Goal: Transaction & Acquisition: Purchase product/service

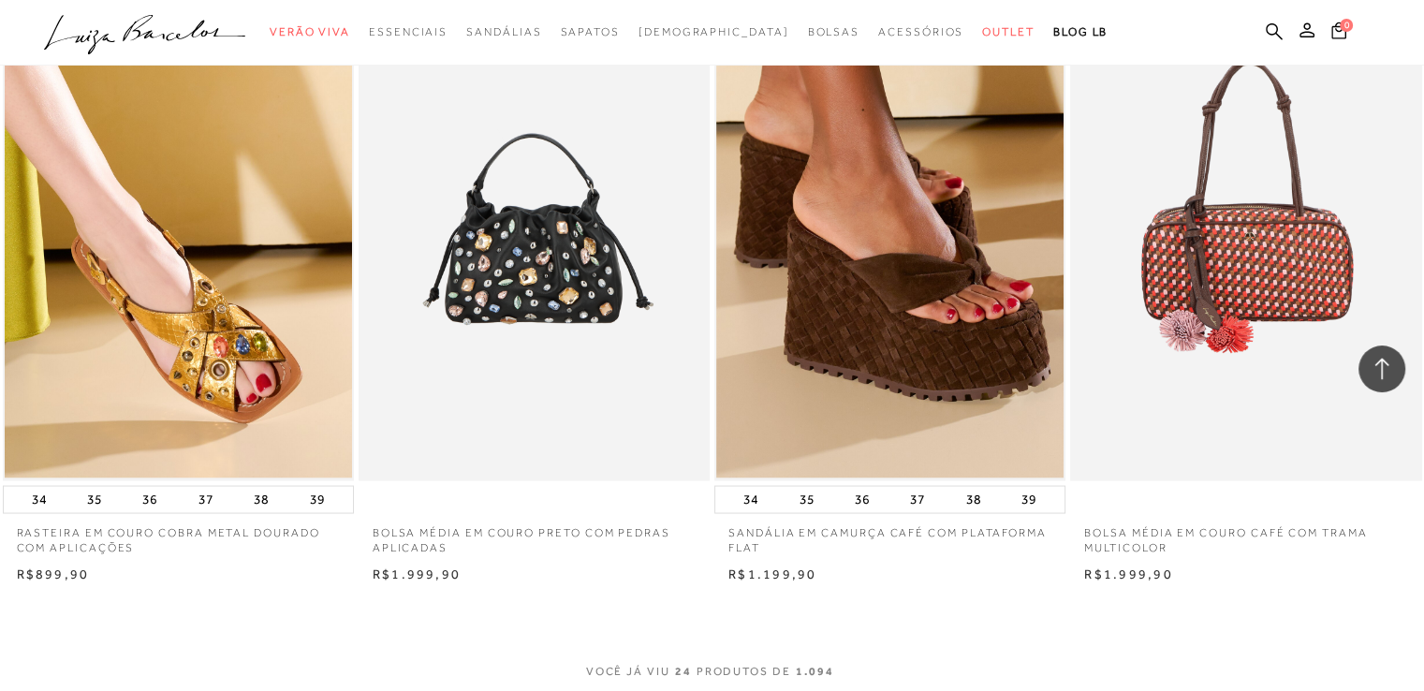
scroll to position [3276, 0]
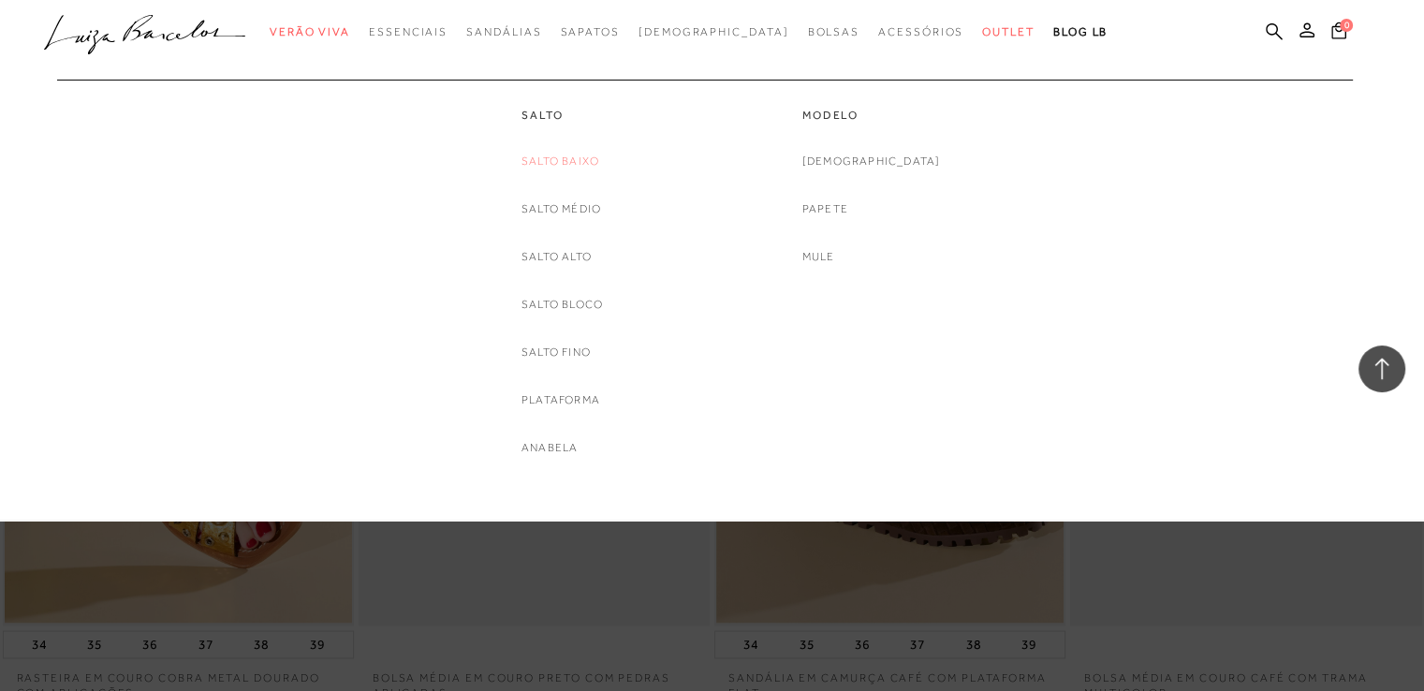
click at [562, 158] on link "Salto Baixo" at bounding box center [560, 162] width 78 height 20
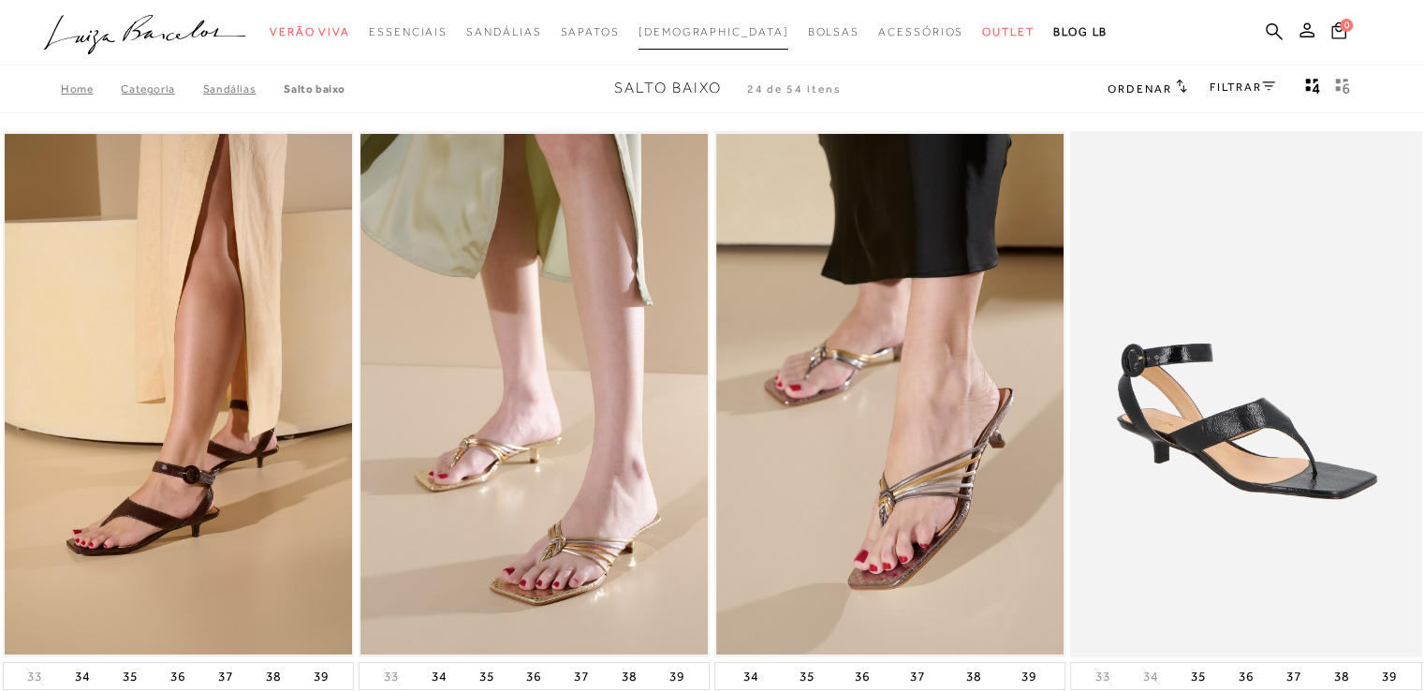
click at [708, 30] on span "[DEMOGRAPHIC_DATA]" at bounding box center [713, 31] width 151 height 13
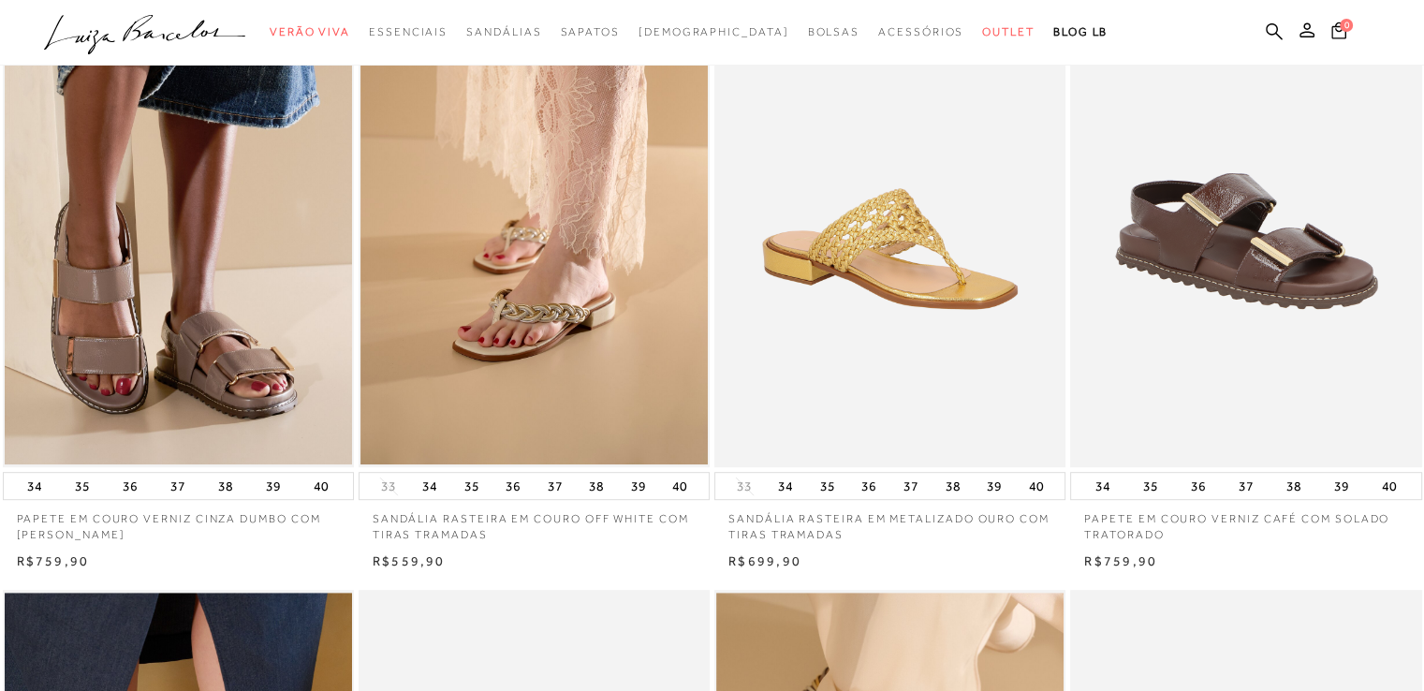
scroll to position [842, 0]
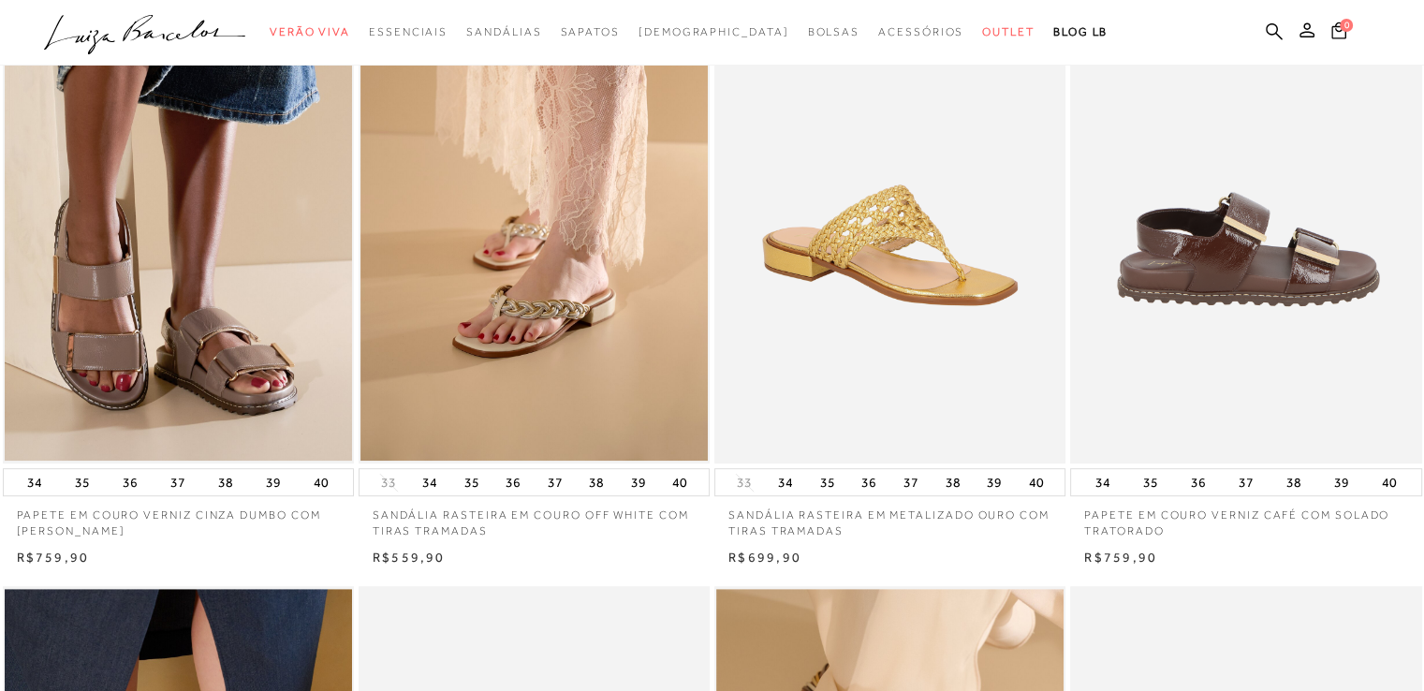
click at [1329, 375] on img at bounding box center [1246, 200] width 349 height 527
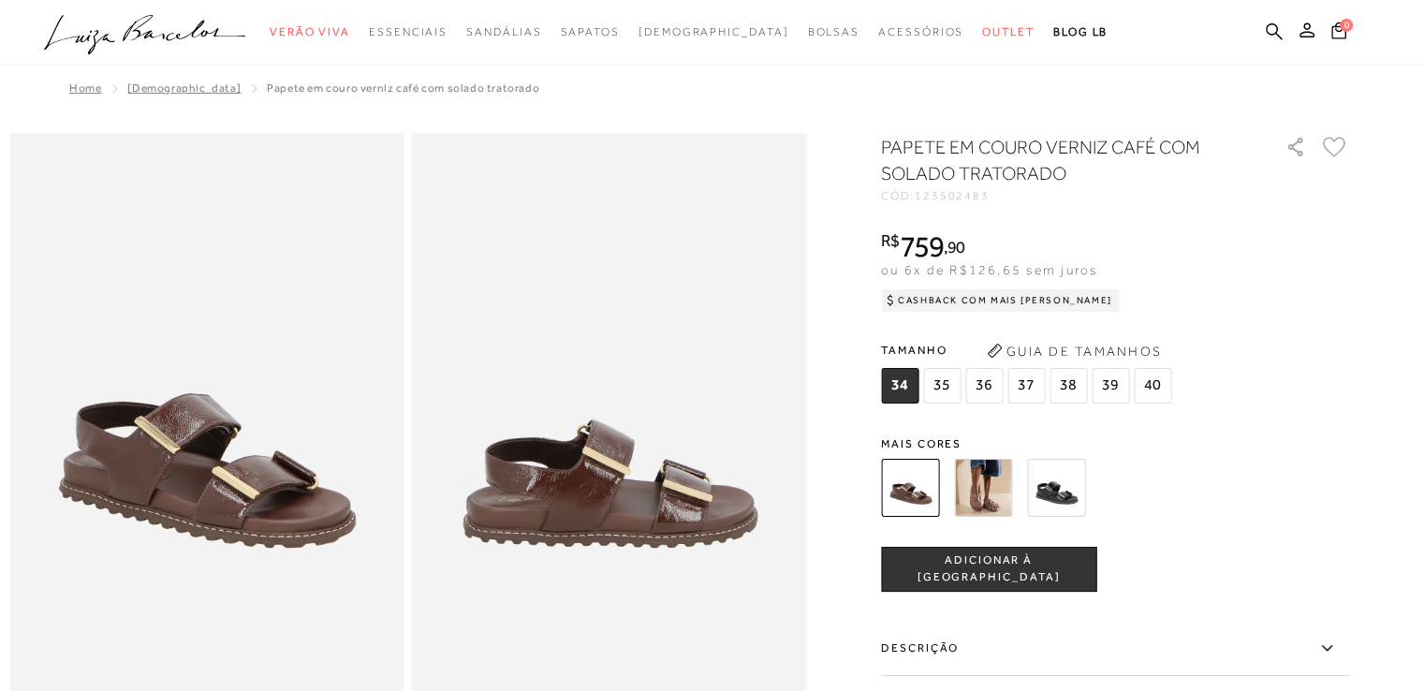
click at [996, 485] on img at bounding box center [983, 488] width 58 height 58
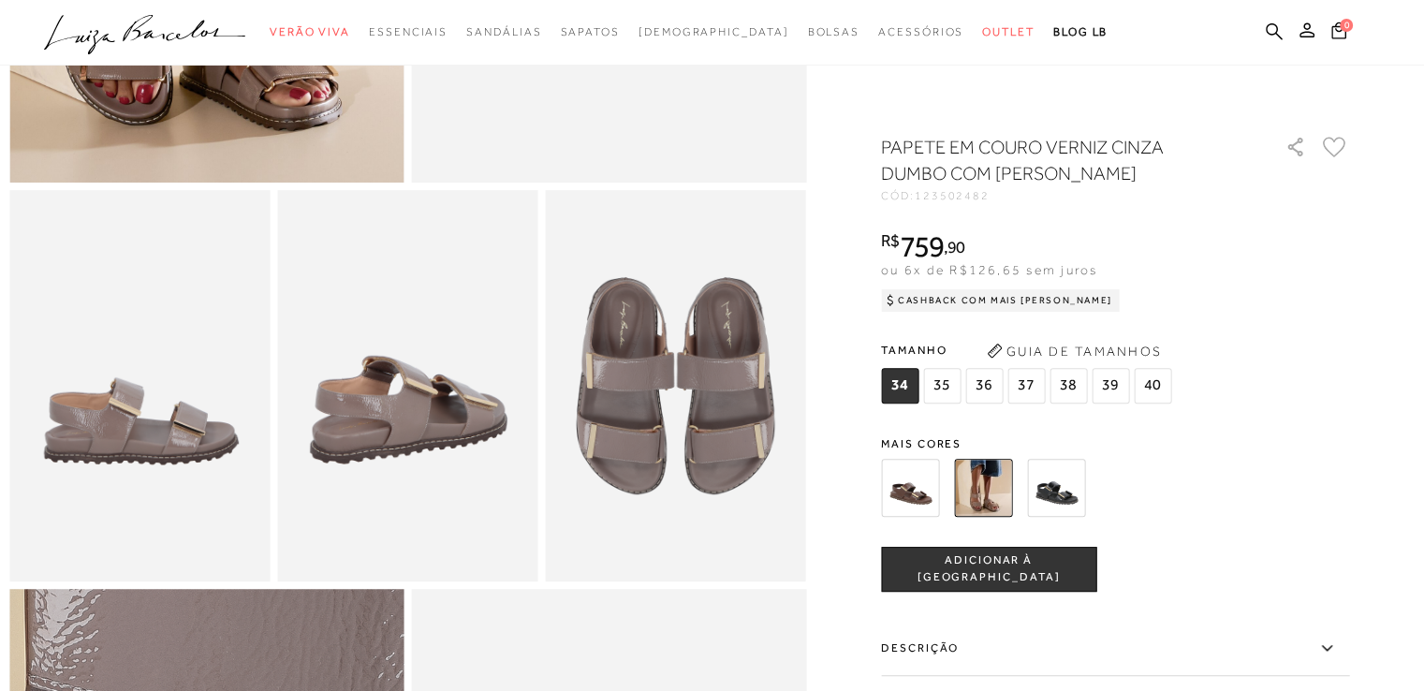
scroll to position [468, 0]
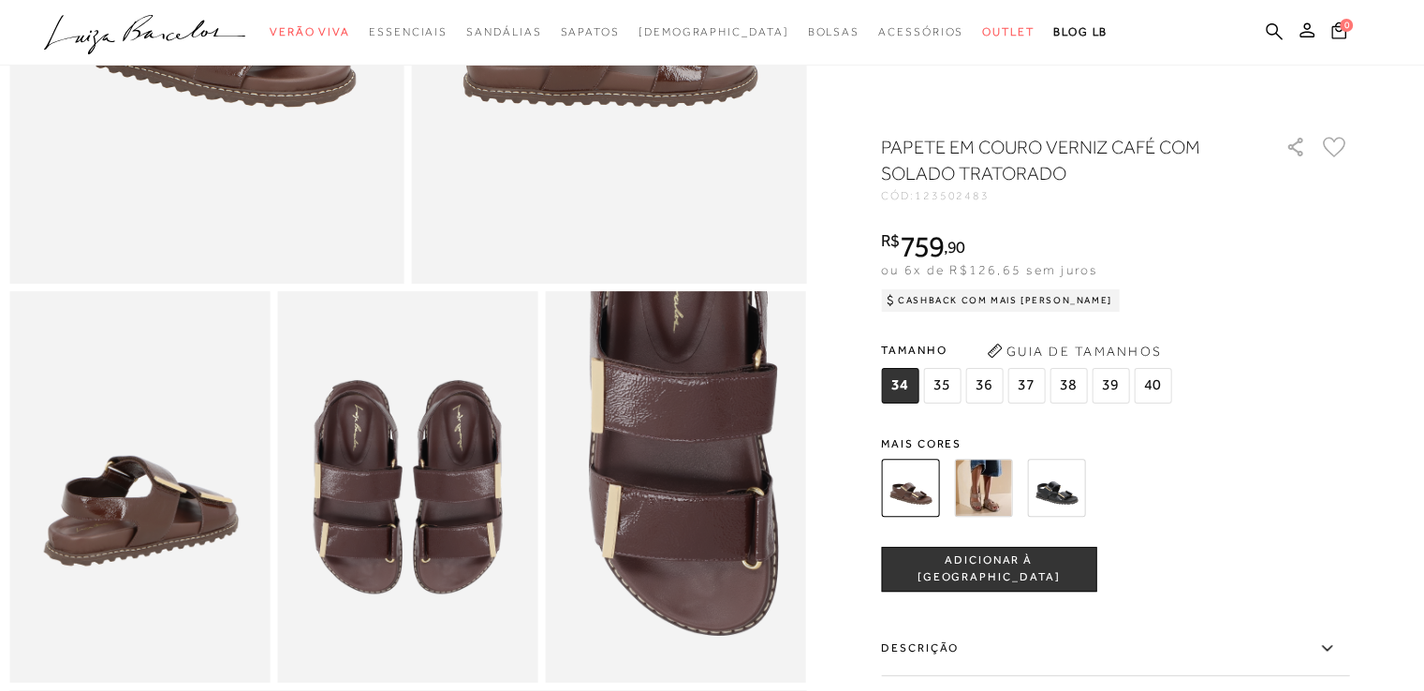
scroll to position [562, 0]
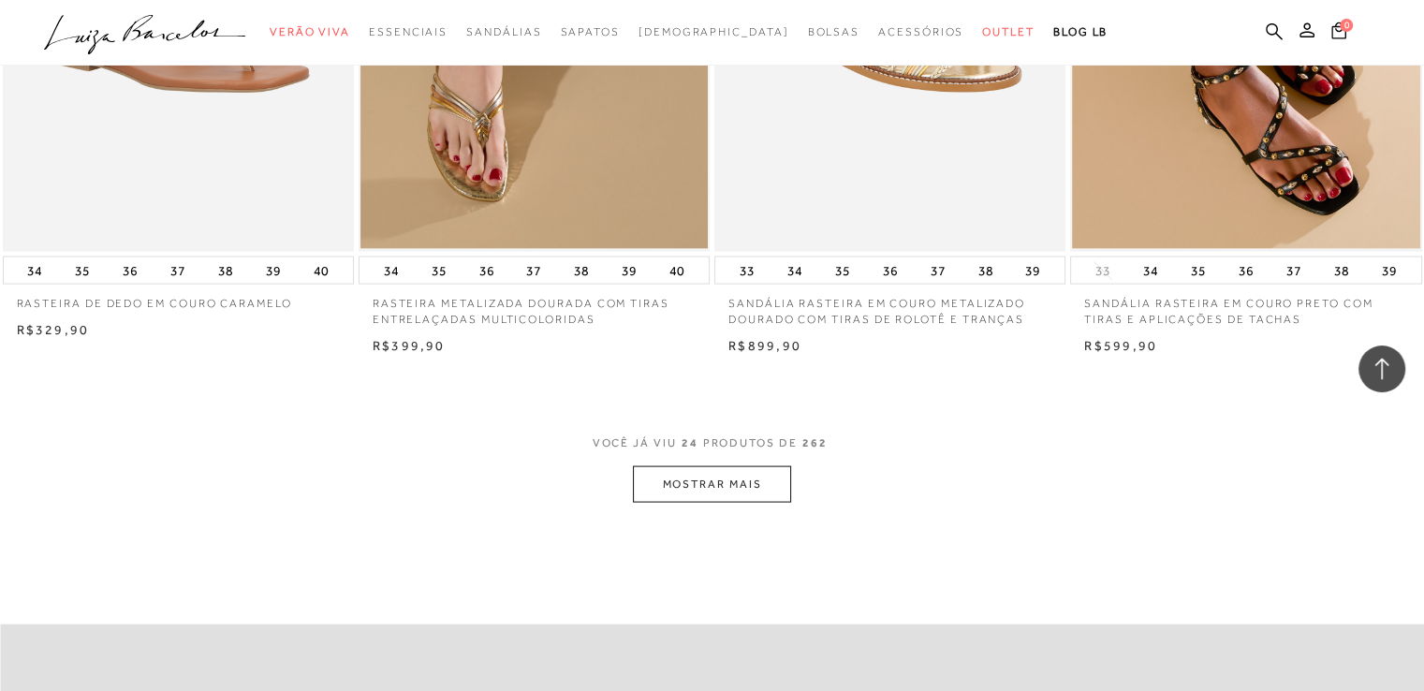
scroll to position [3932, 0]
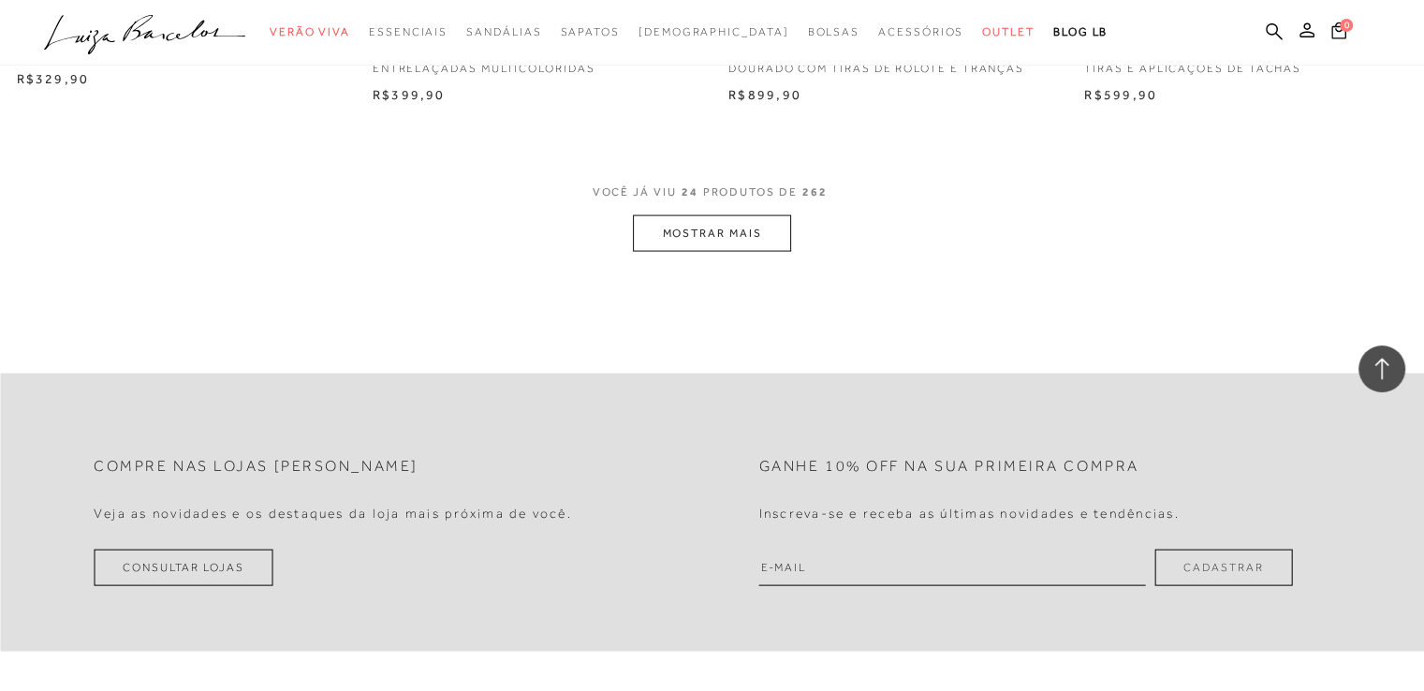
click at [738, 235] on button "MOSTRAR MAIS" at bounding box center [711, 233] width 157 height 37
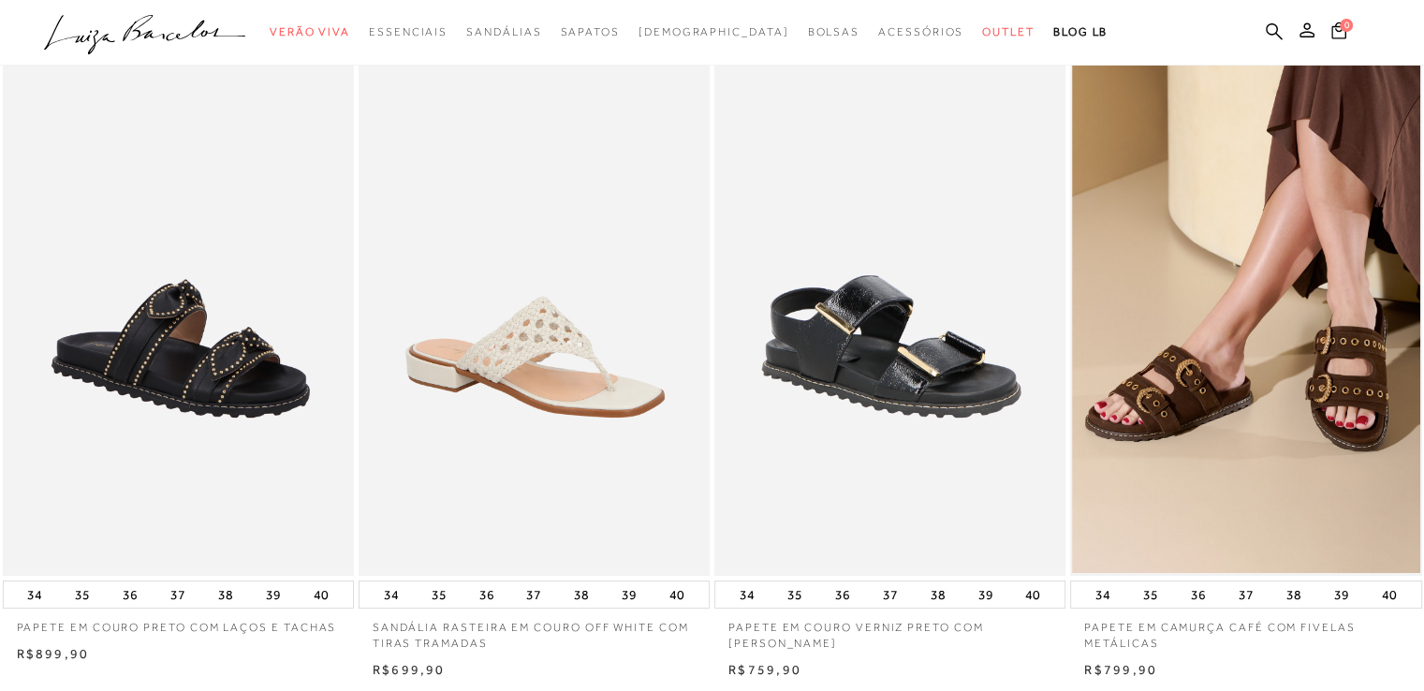
scroll to position [0, 0]
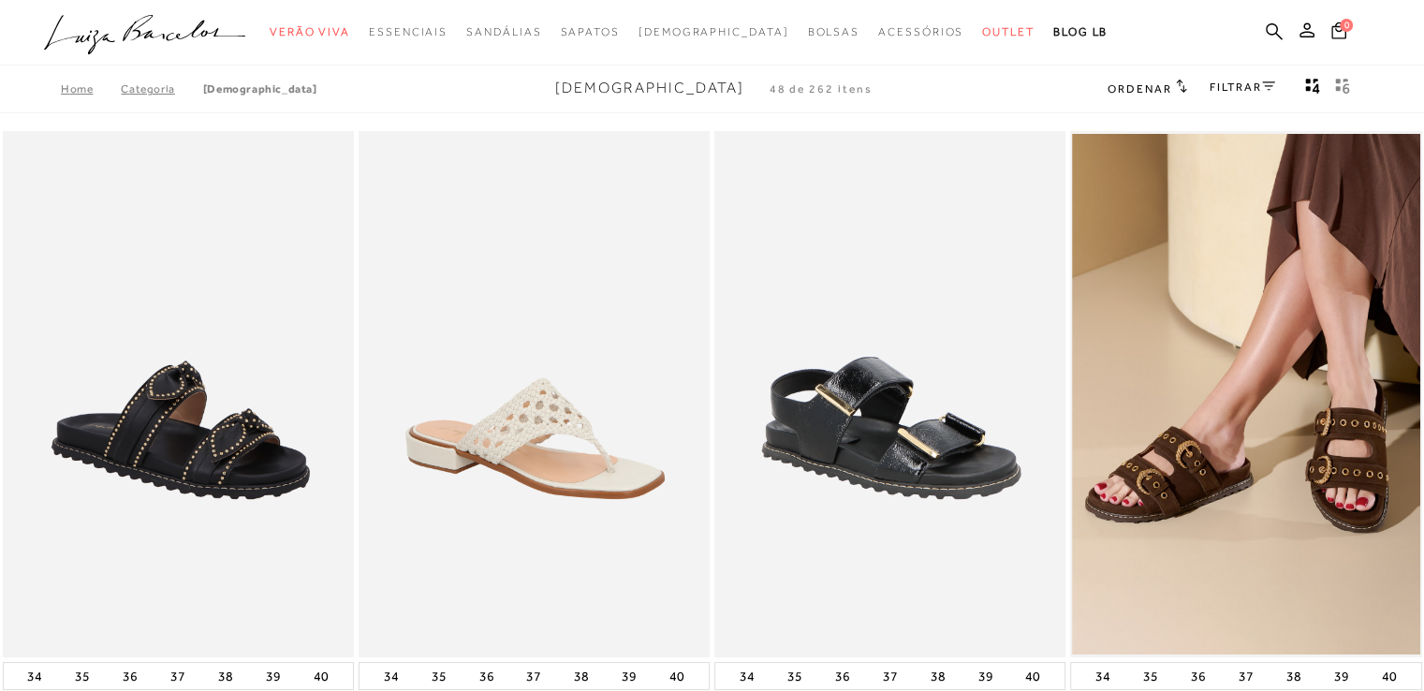
click at [1232, 91] on link "FILTRAR" at bounding box center [1242, 87] width 66 height 13
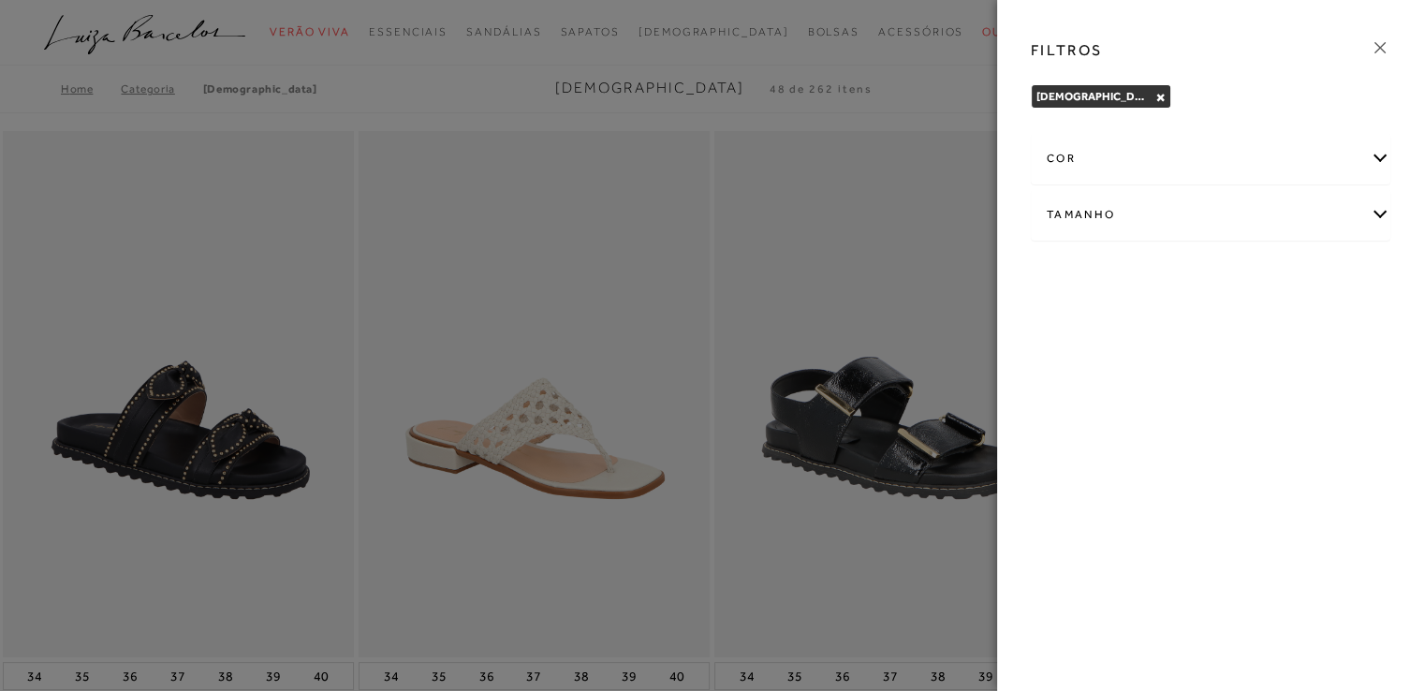
click at [1378, 212] on div "Tamanho" at bounding box center [1211, 215] width 358 height 50
click at [1141, 372] on span "40" at bounding box center [1131, 374] width 27 height 14
click at [1132, 372] on input "40" at bounding box center [1122, 377] width 19 height 19
checkbox input "true"
click at [1193, 373] on span "41" at bounding box center [1183, 374] width 27 height 14
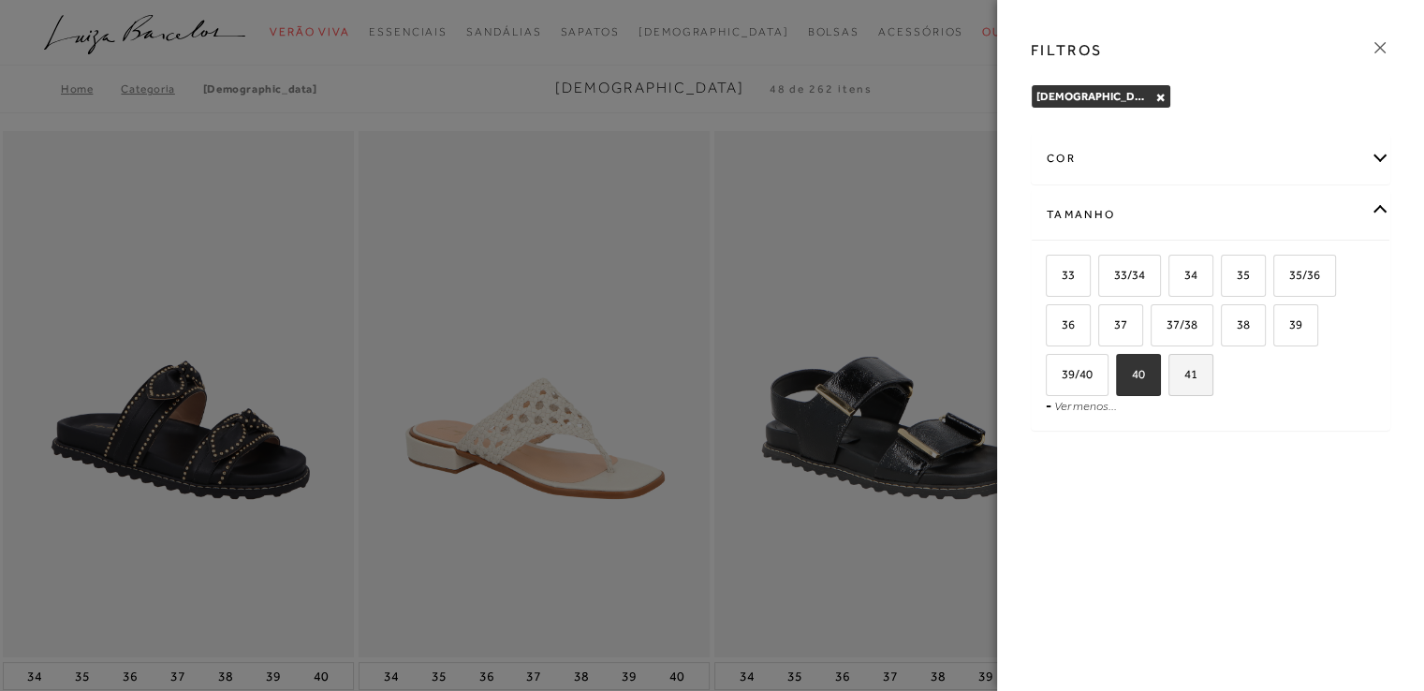
click at [1184, 373] on input "41" at bounding box center [1174, 377] width 19 height 19
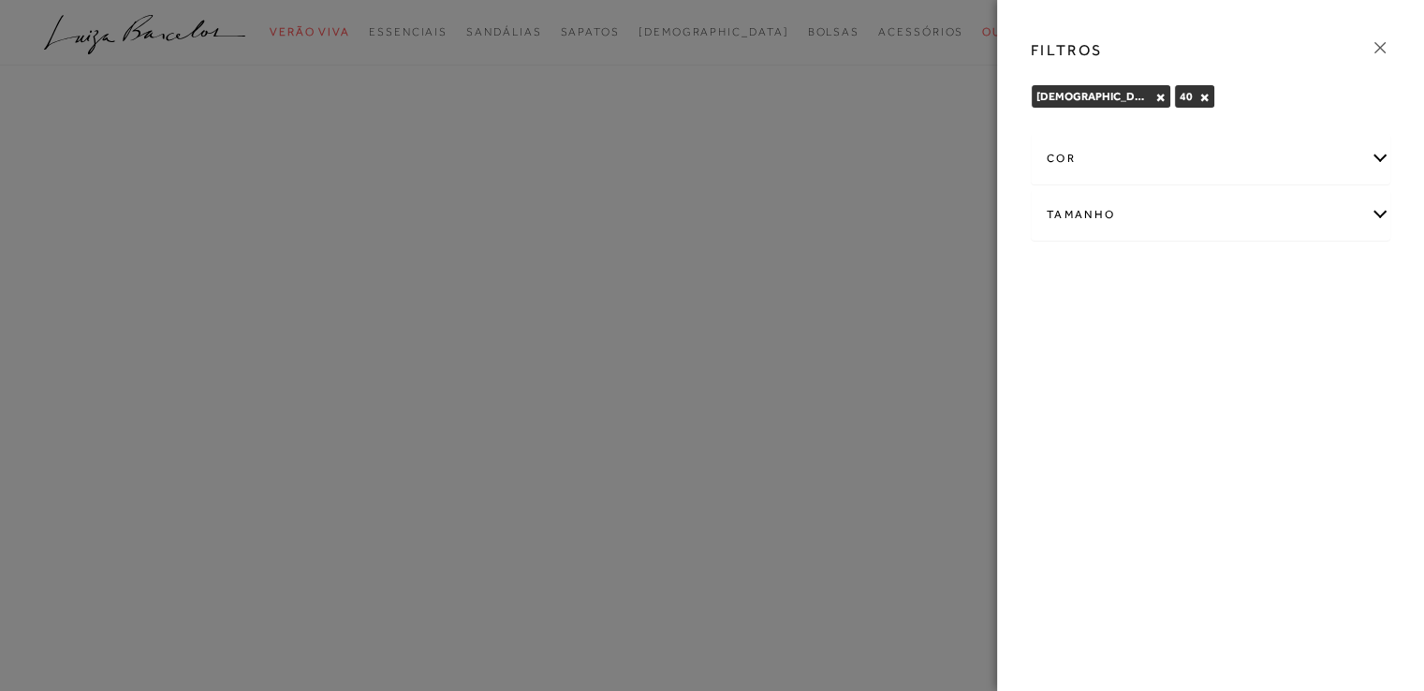
click at [1372, 158] on div "cor" at bounding box center [1211, 159] width 358 height 50
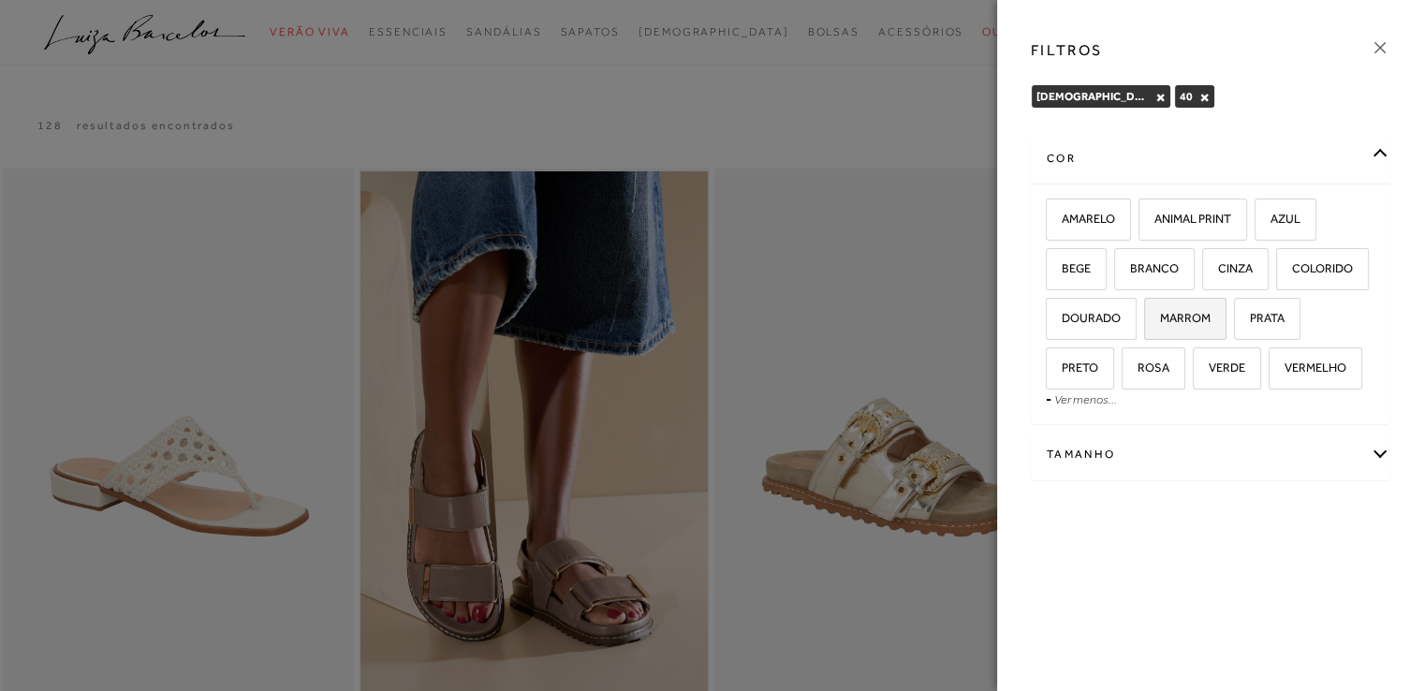
click at [1183, 322] on span "MARROM" at bounding box center [1178, 318] width 65 height 14
click at [1160, 322] on input "MARROM" at bounding box center [1150, 321] width 19 height 19
checkbox input "true"
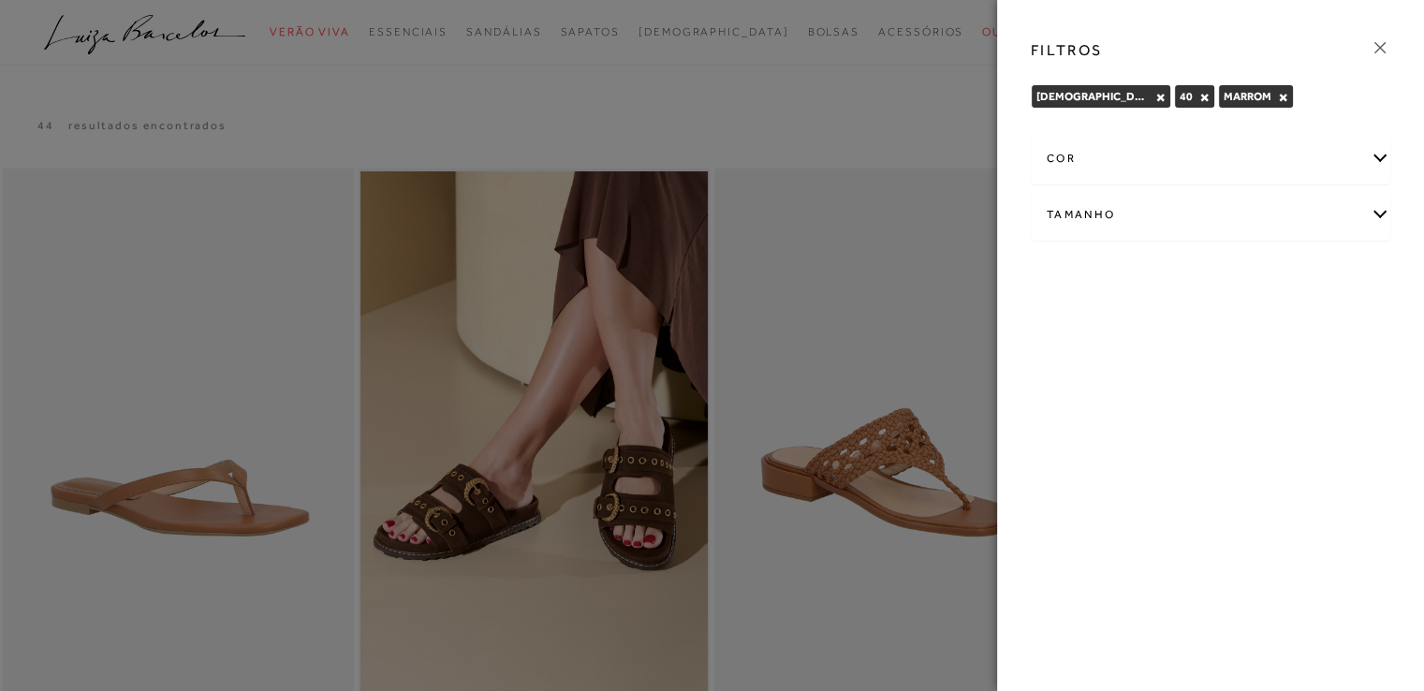
click at [911, 110] on div at bounding box center [712, 345] width 1424 height 691
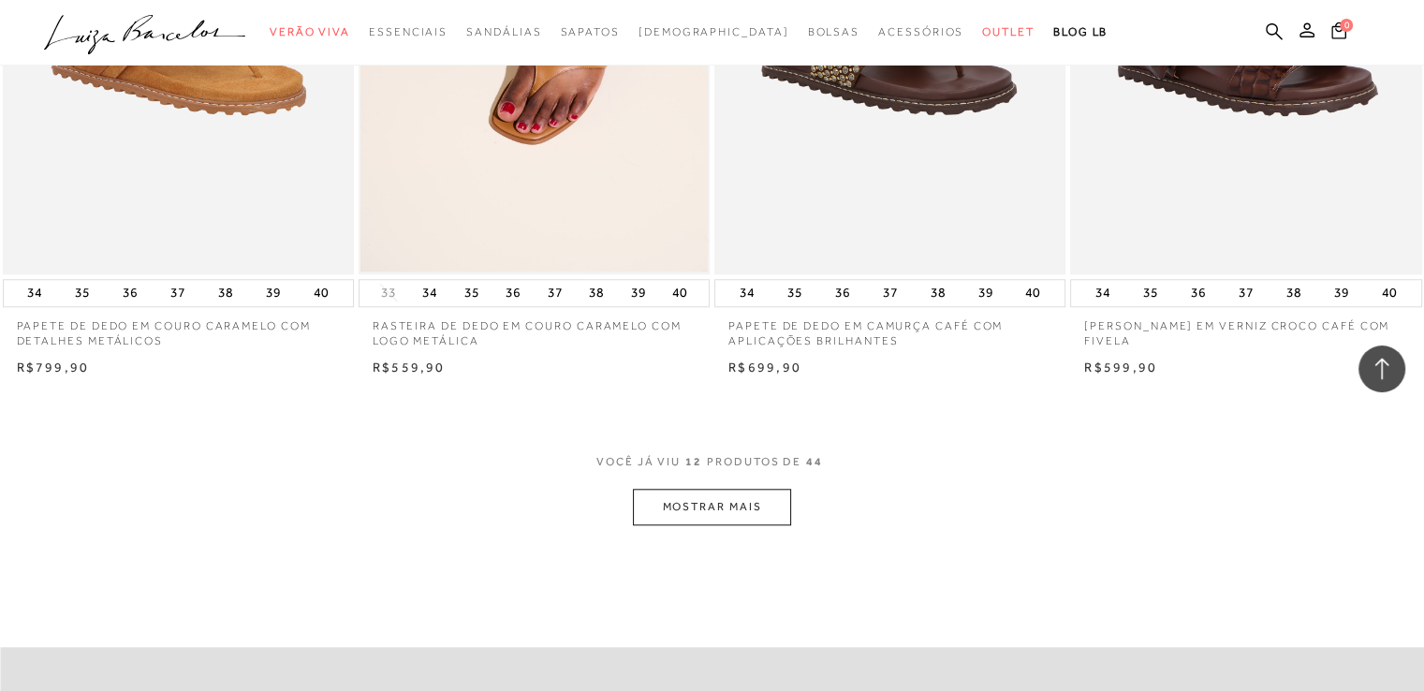
scroll to position [1779, 0]
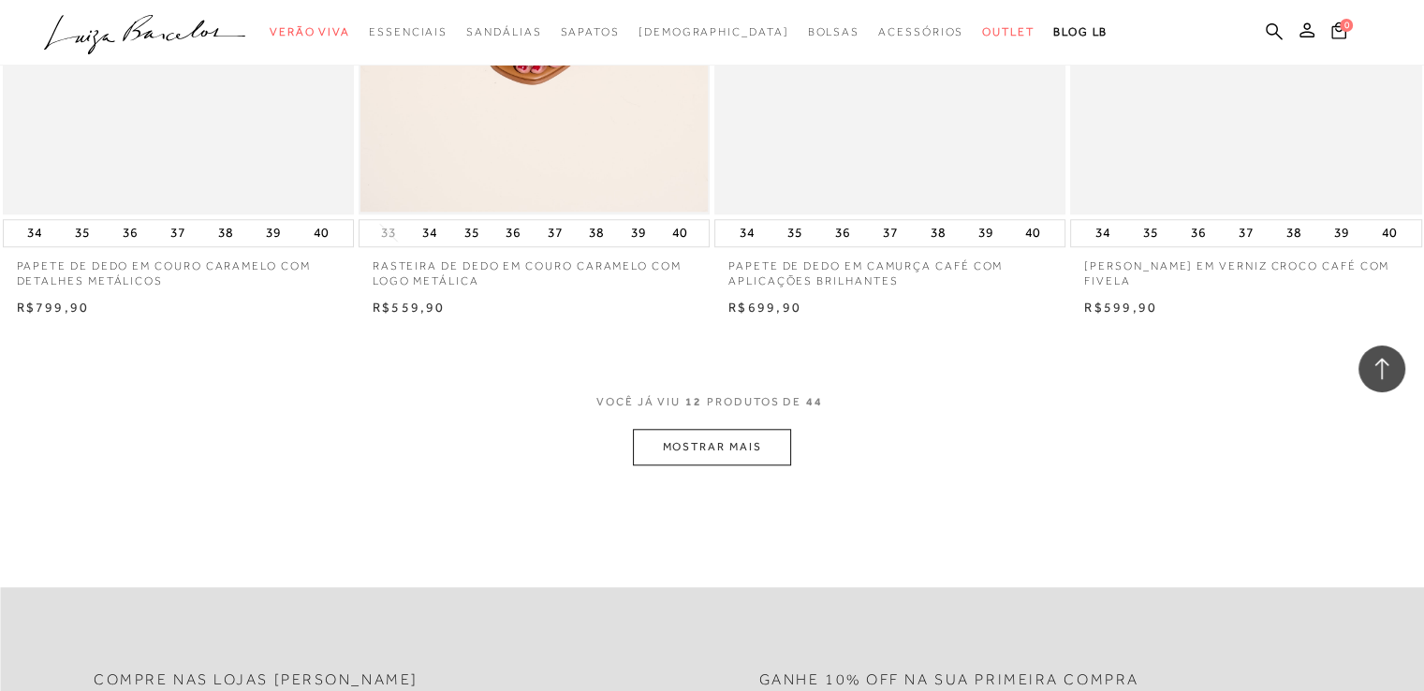
click at [737, 451] on button "MOSTRAR MAIS" at bounding box center [711, 447] width 157 height 37
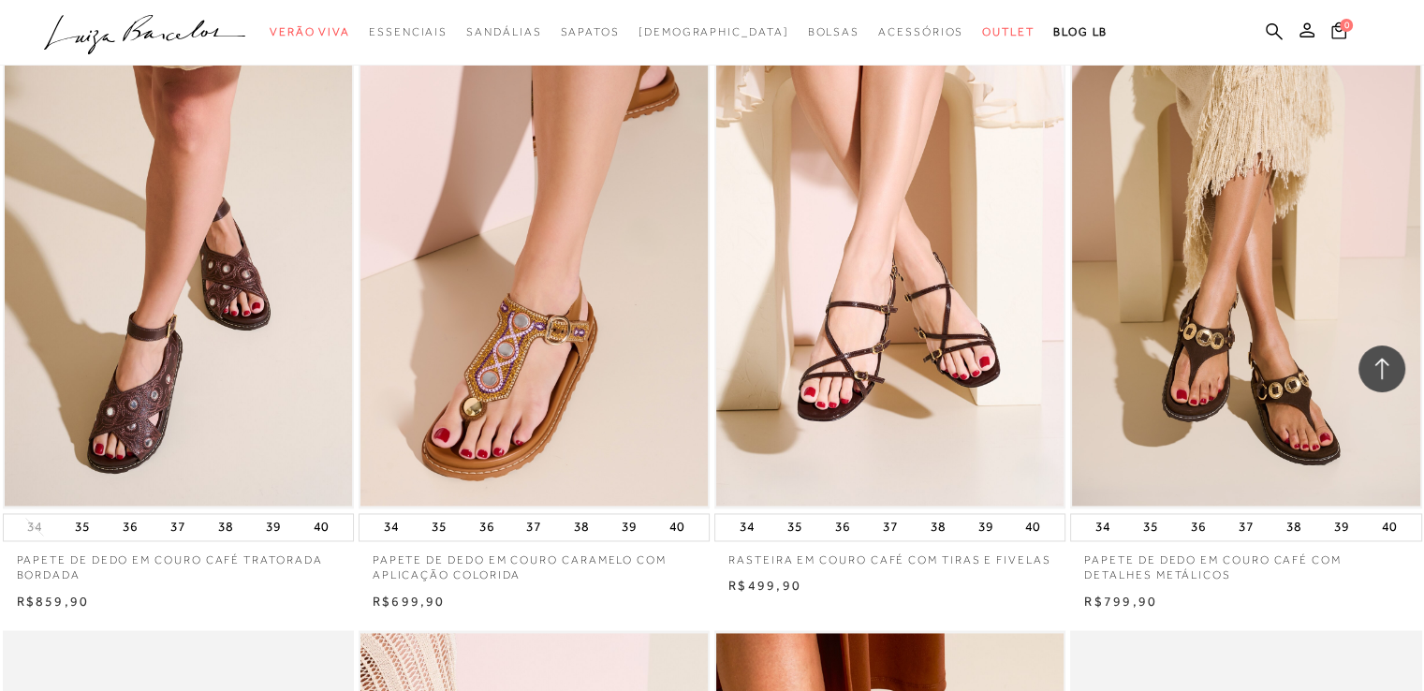
scroll to position [2808, 0]
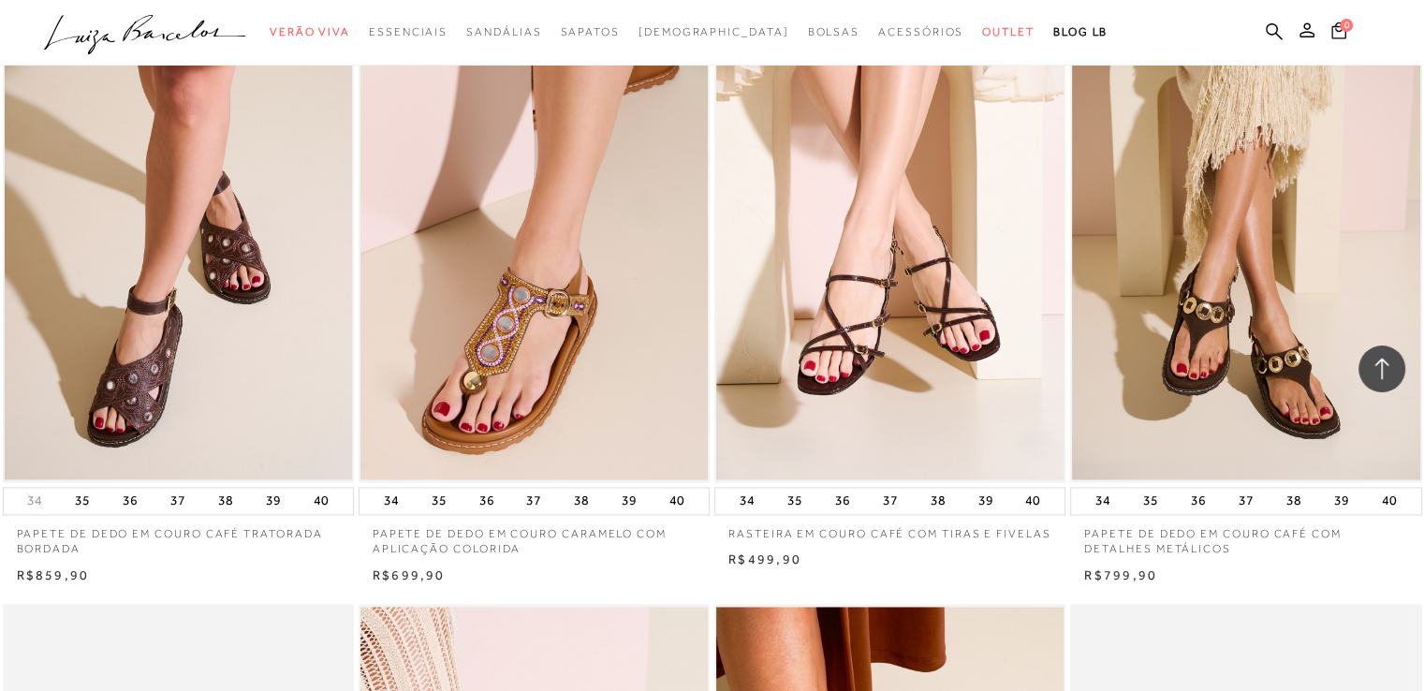
click at [243, 357] on img at bounding box center [178, 218] width 347 height 521
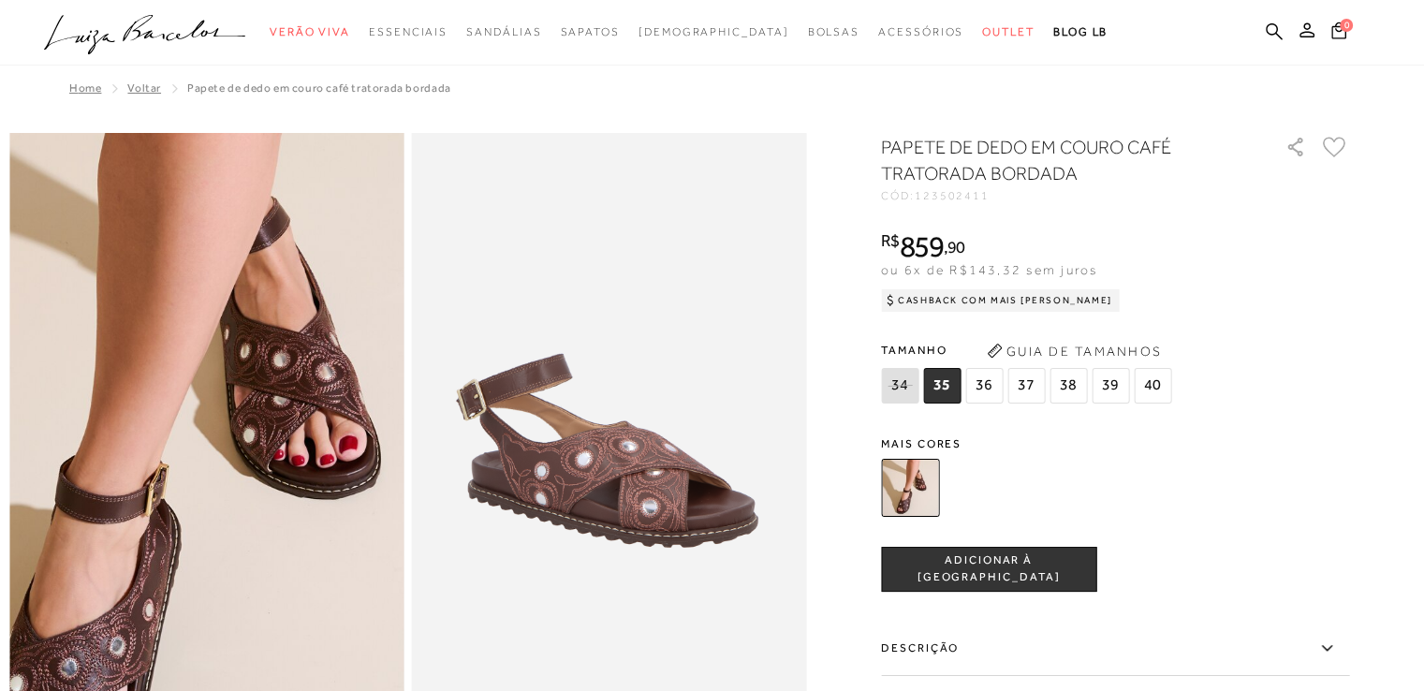
click at [240, 559] on img at bounding box center [170, 306] width 789 height 1184
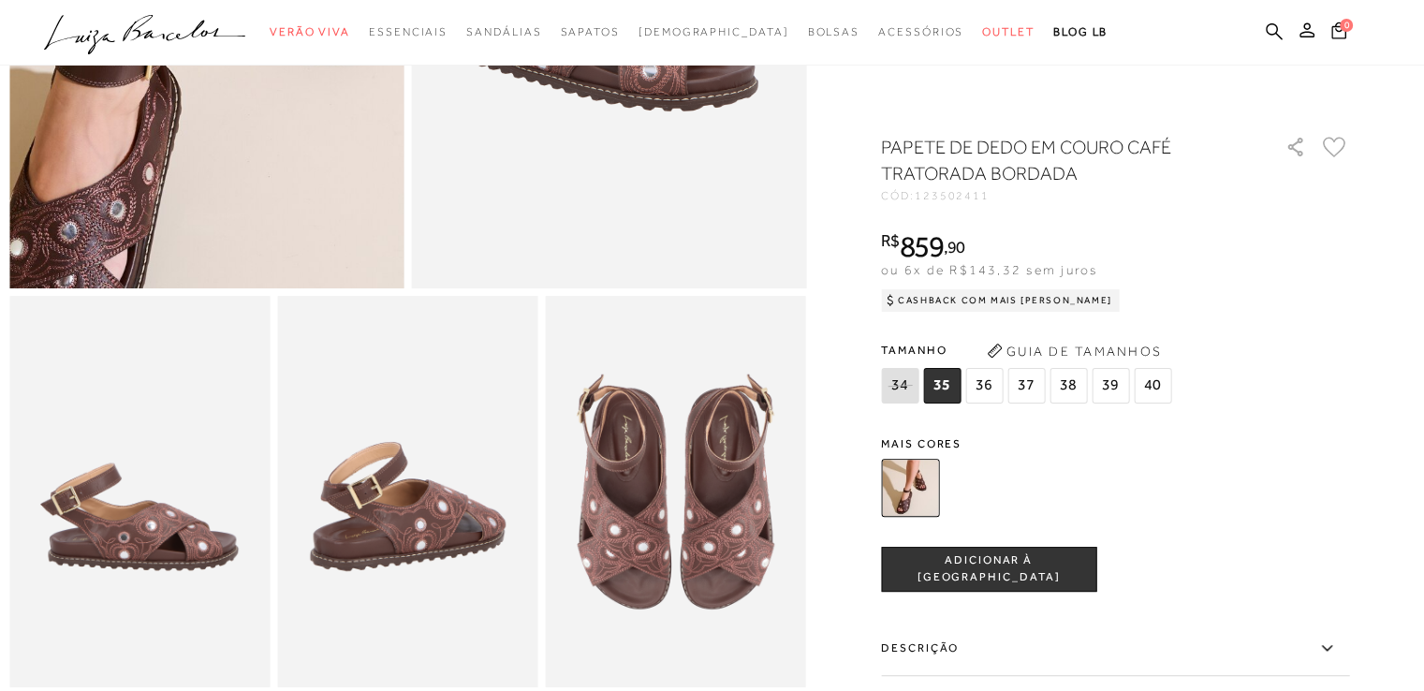
scroll to position [468, 0]
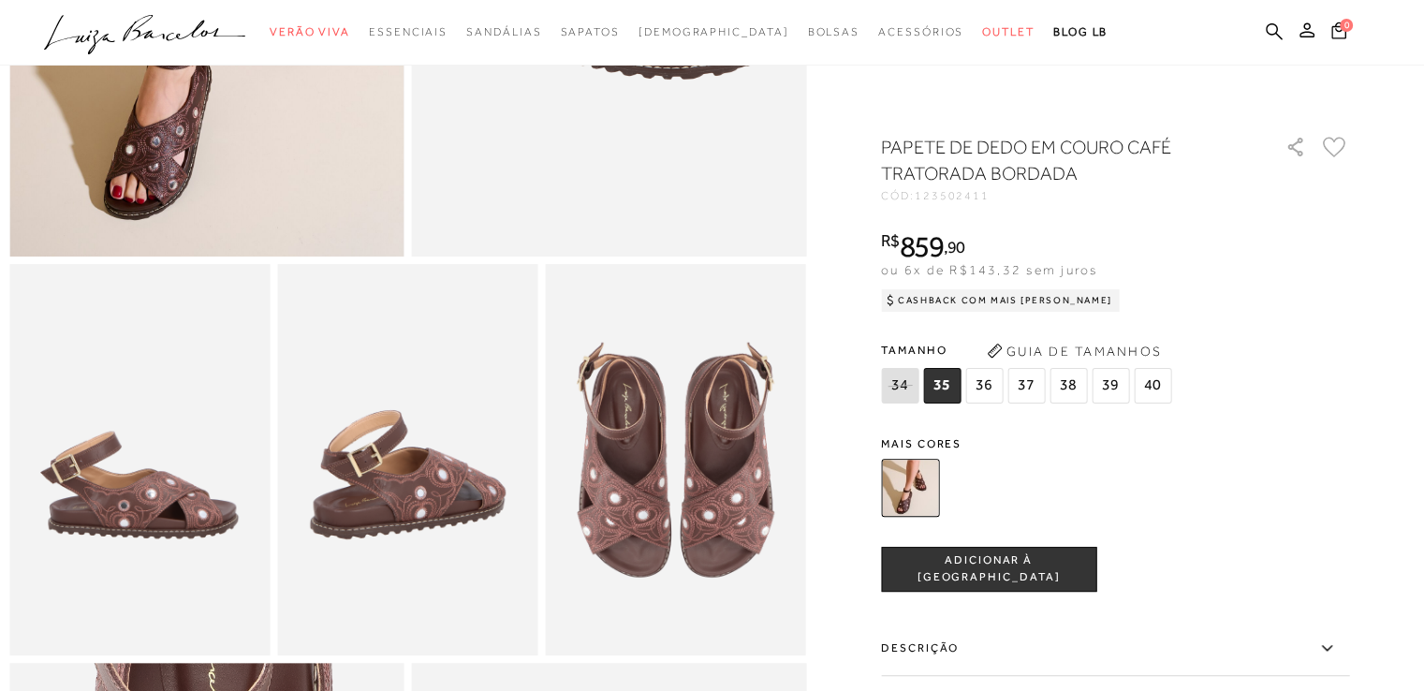
click at [382, 562] on img at bounding box center [407, 459] width 260 height 390
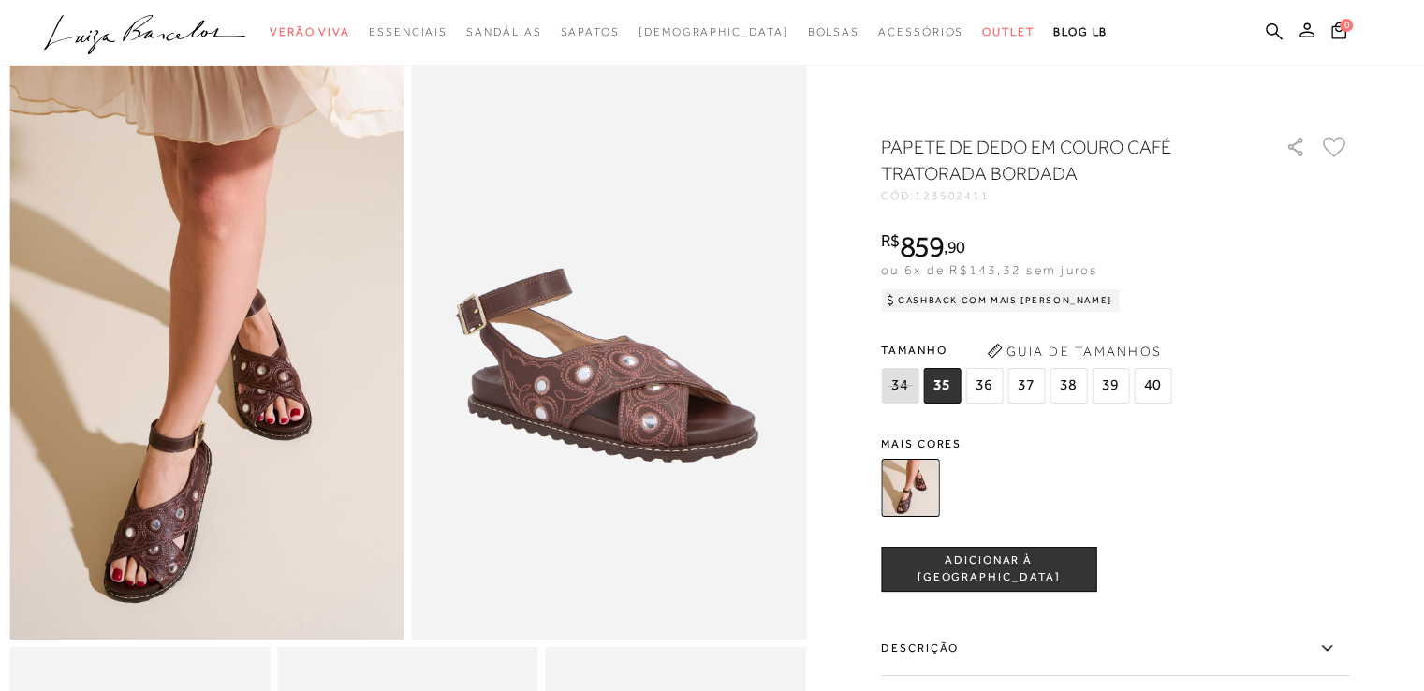
scroll to position [0, 0]
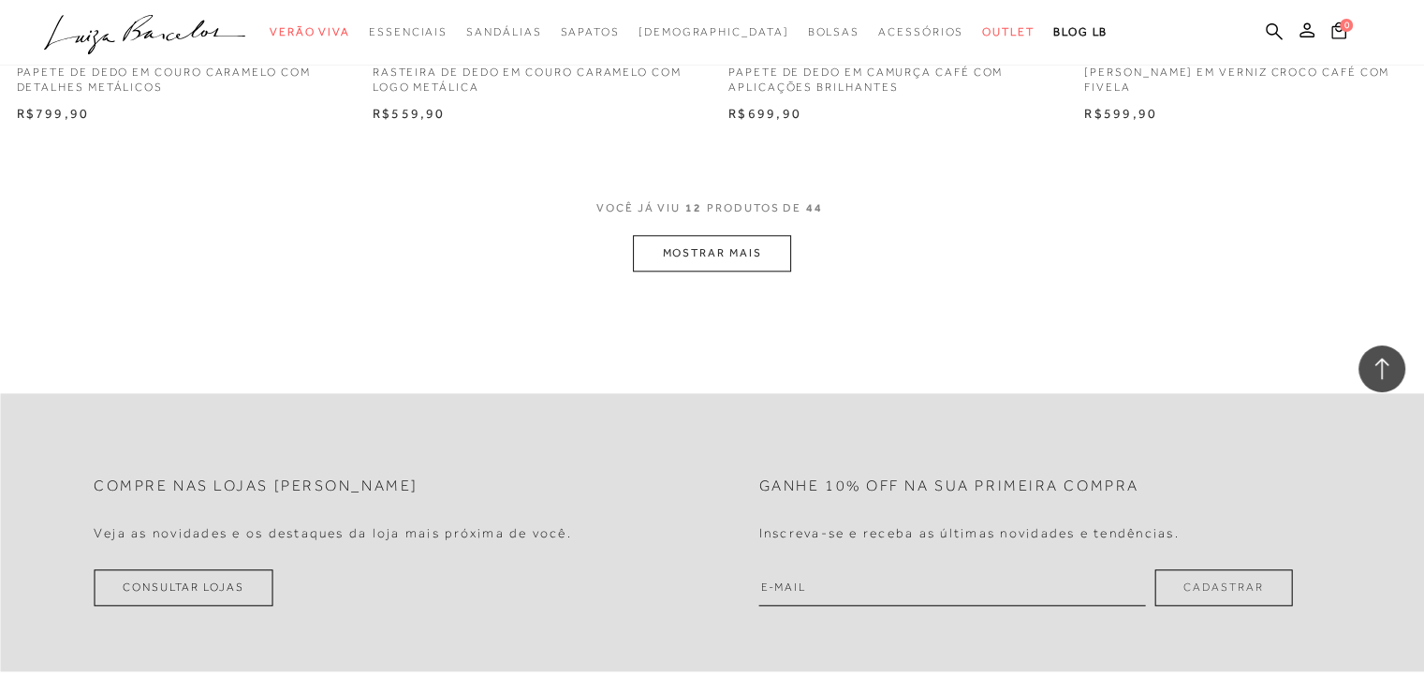
scroll to position [1779, 0]
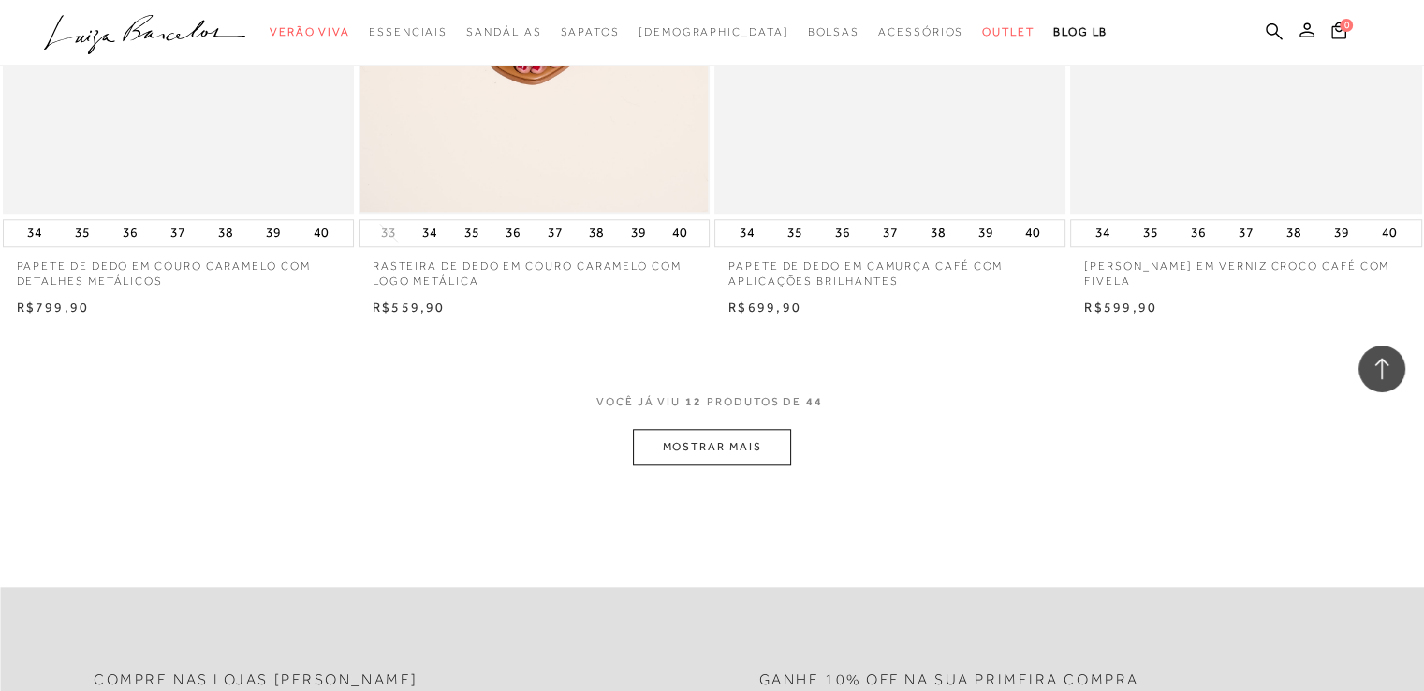
click at [716, 450] on button "MOSTRAR MAIS" at bounding box center [711, 447] width 157 height 37
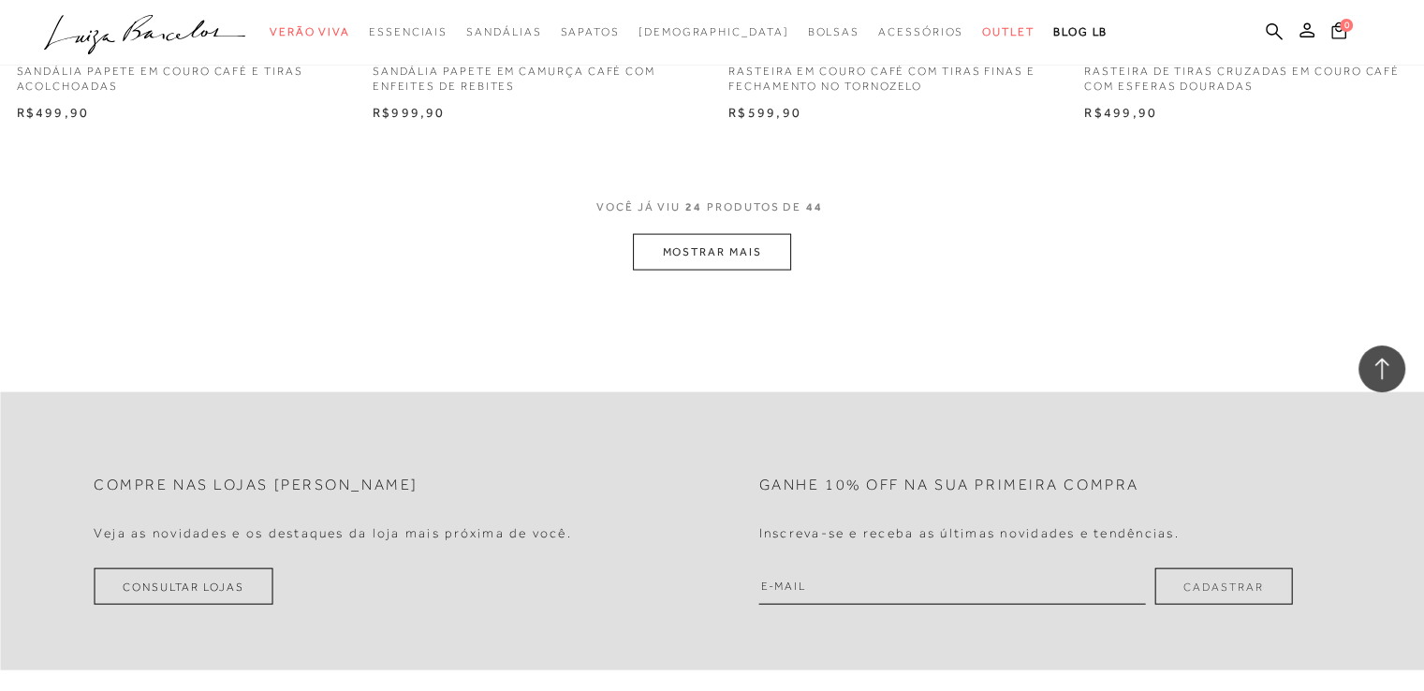
scroll to position [3744, 0]
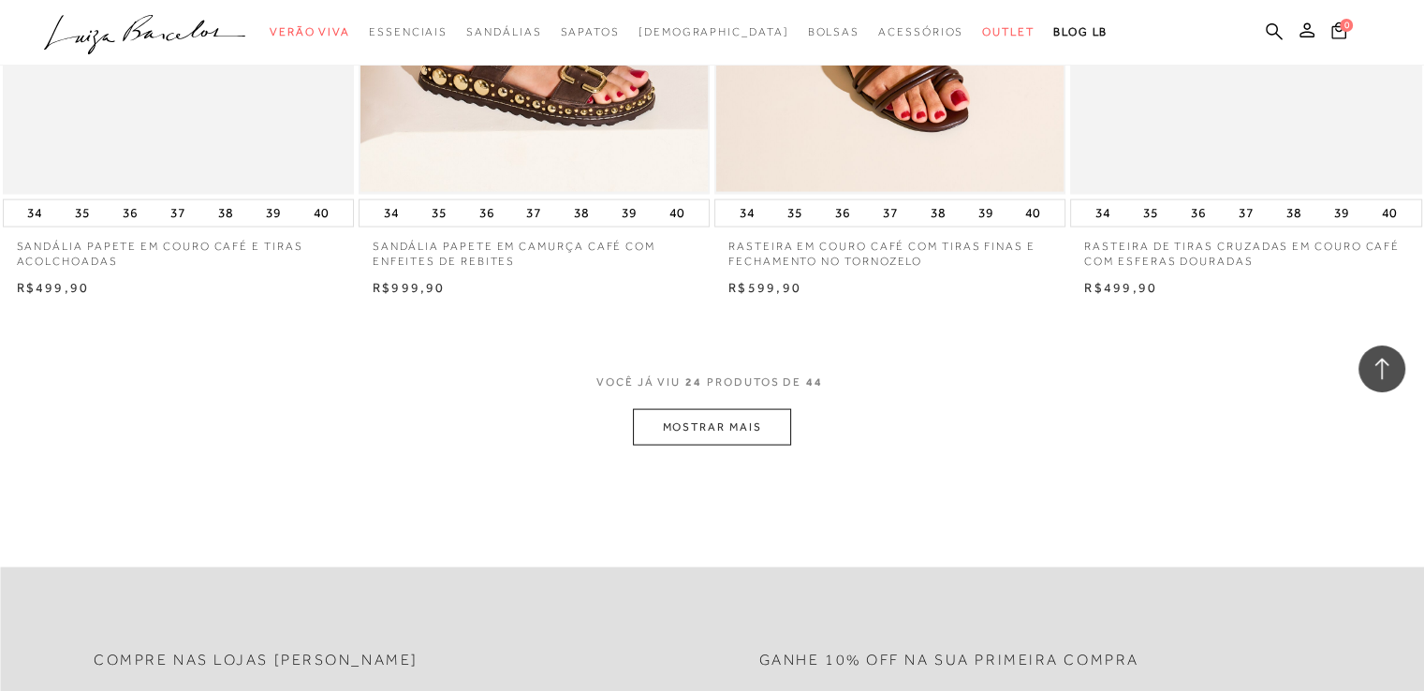
click at [734, 419] on button "MOSTRAR MAIS" at bounding box center [711, 427] width 157 height 37
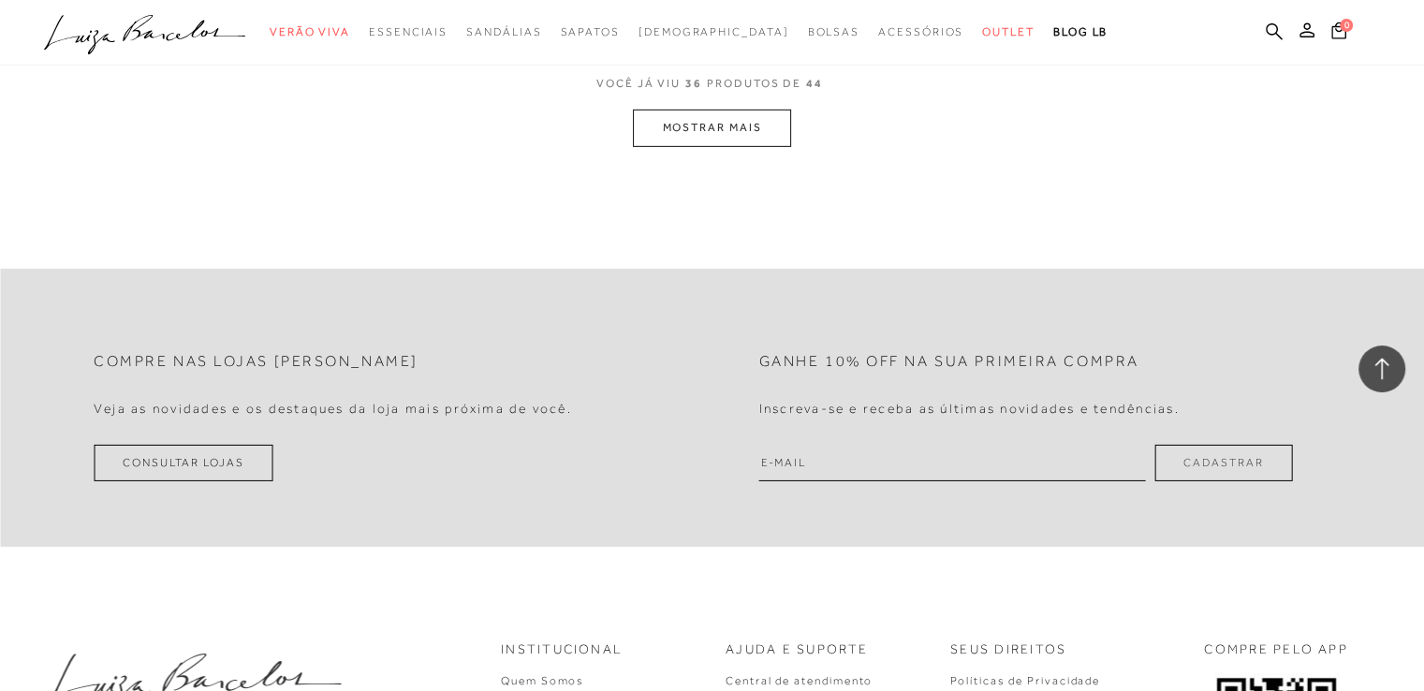
scroll to position [5991, 0]
click at [764, 132] on button "MOSTRAR MAIS" at bounding box center [711, 127] width 157 height 37
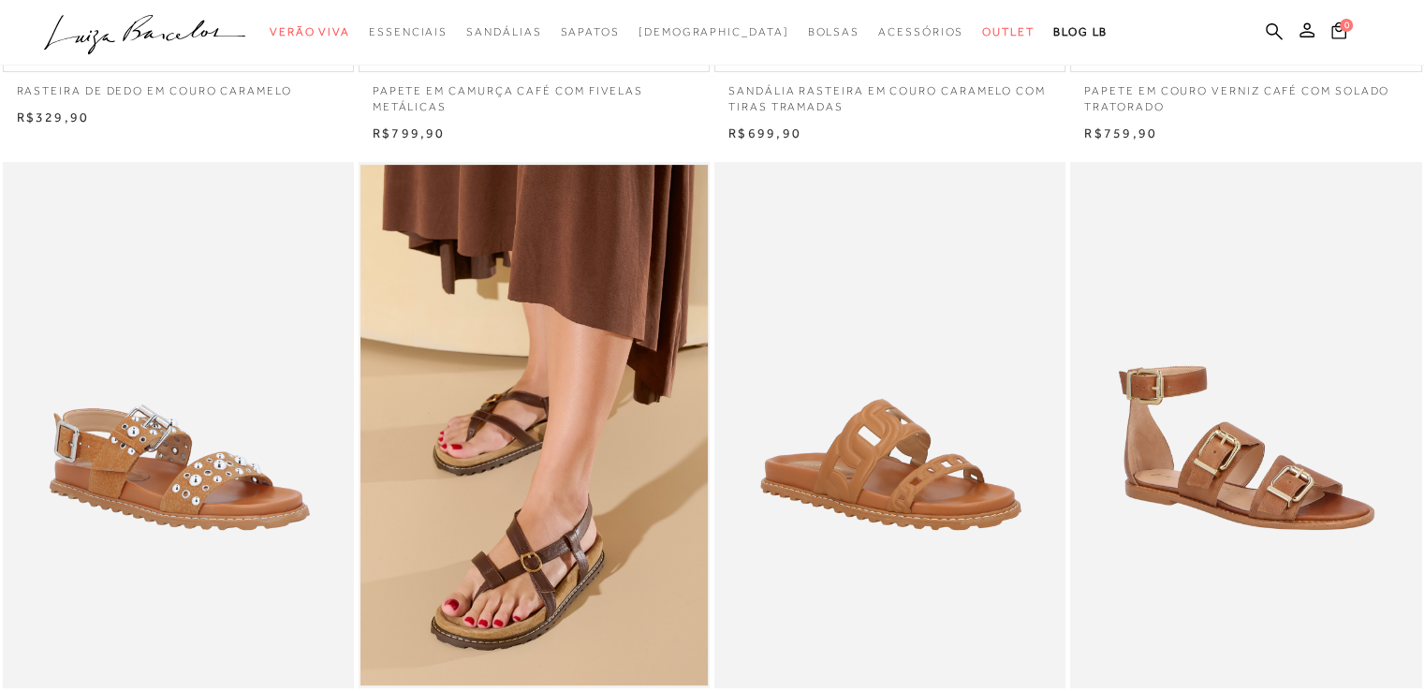
scroll to position [94, 0]
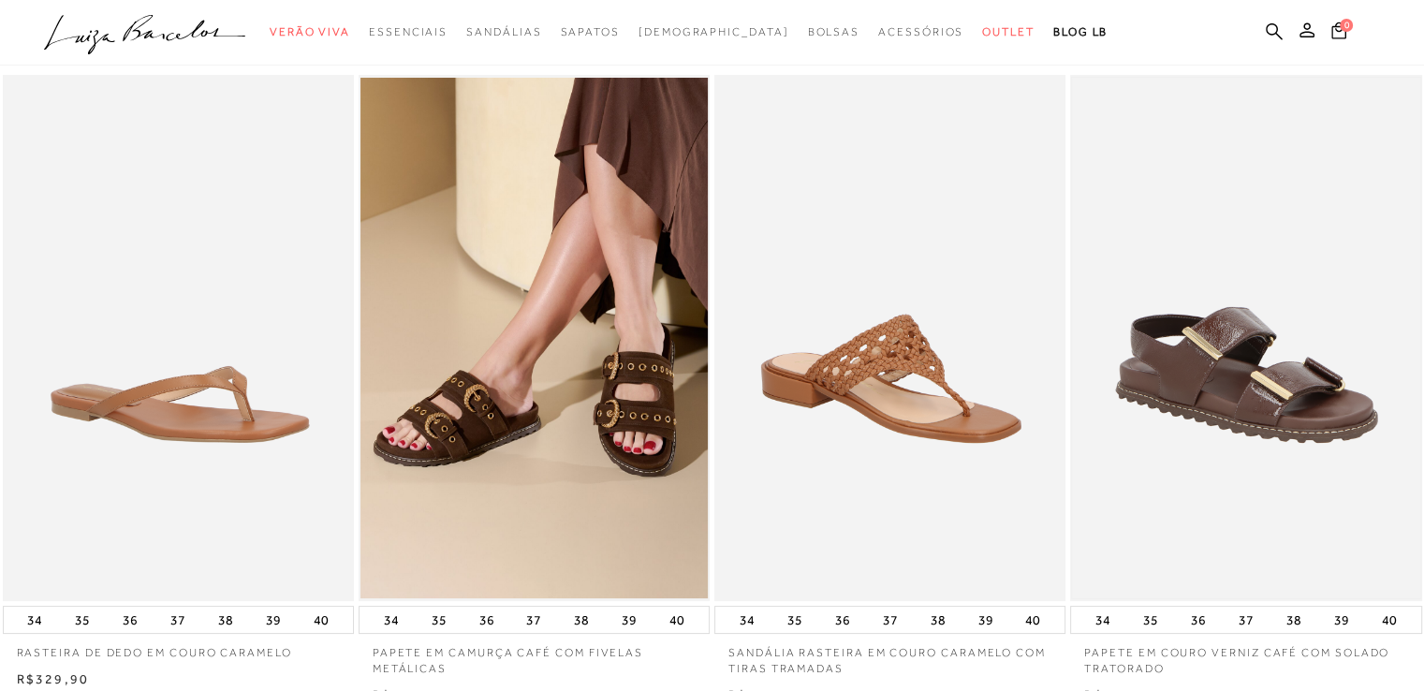
click at [1225, 435] on img at bounding box center [1245, 338] width 347 height 521
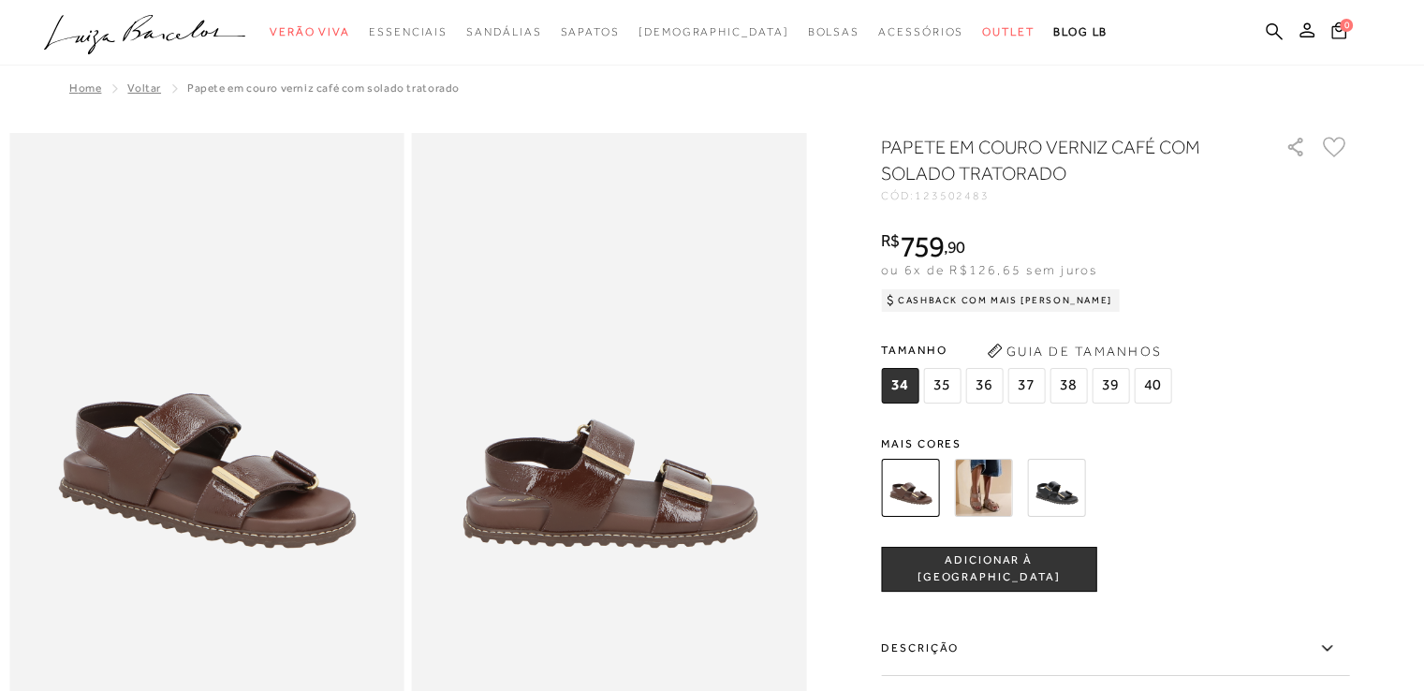
click at [1062, 499] on img at bounding box center [1056, 488] width 58 height 58
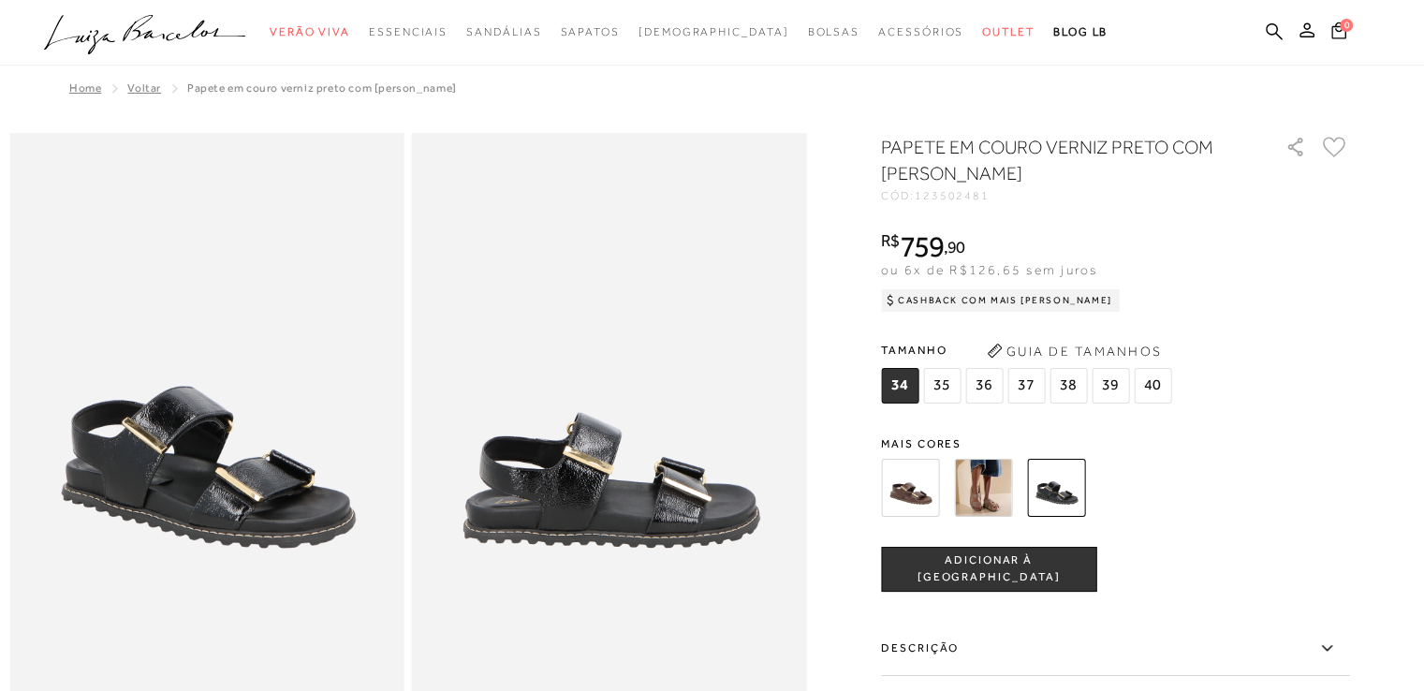
click at [1091, 345] on button "Guia de Tamanhos" at bounding box center [1073, 351] width 187 height 30
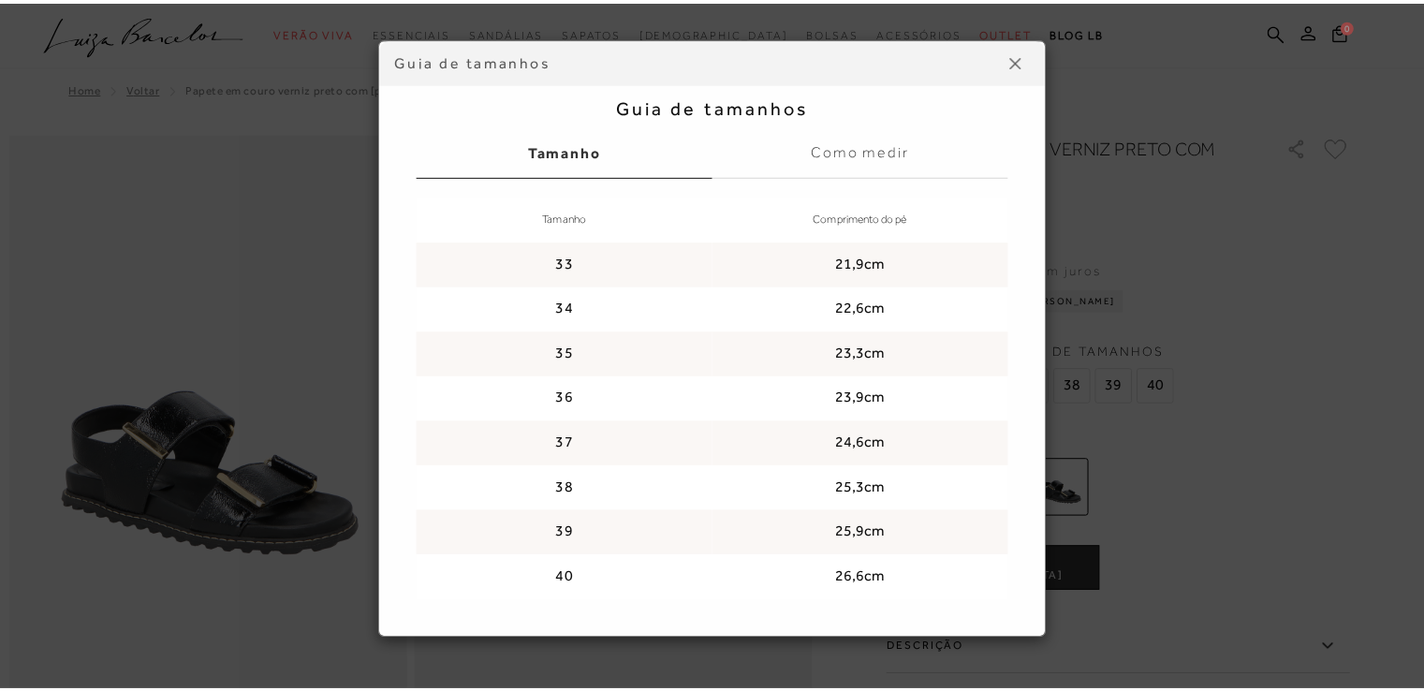
scroll to position [45, 0]
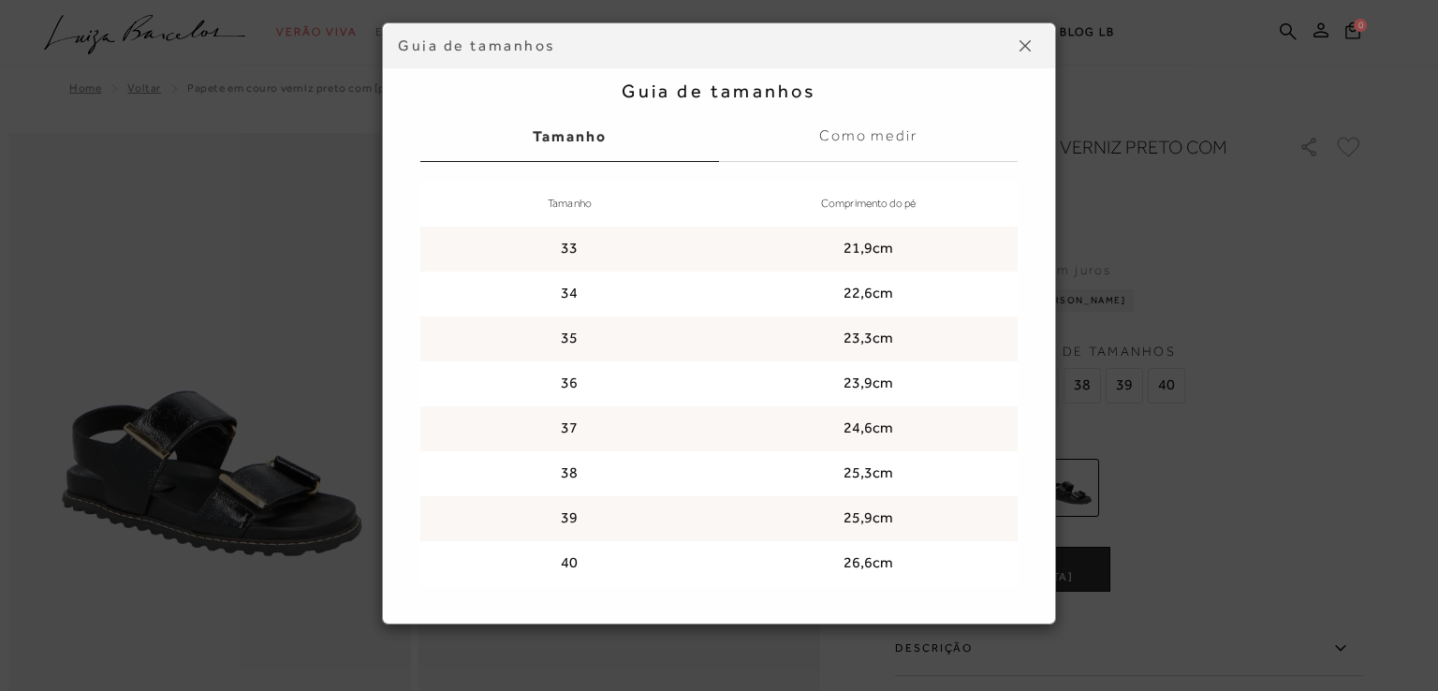
click at [1019, 41] on img at bounding box center [1024, 45] width 11 height 11
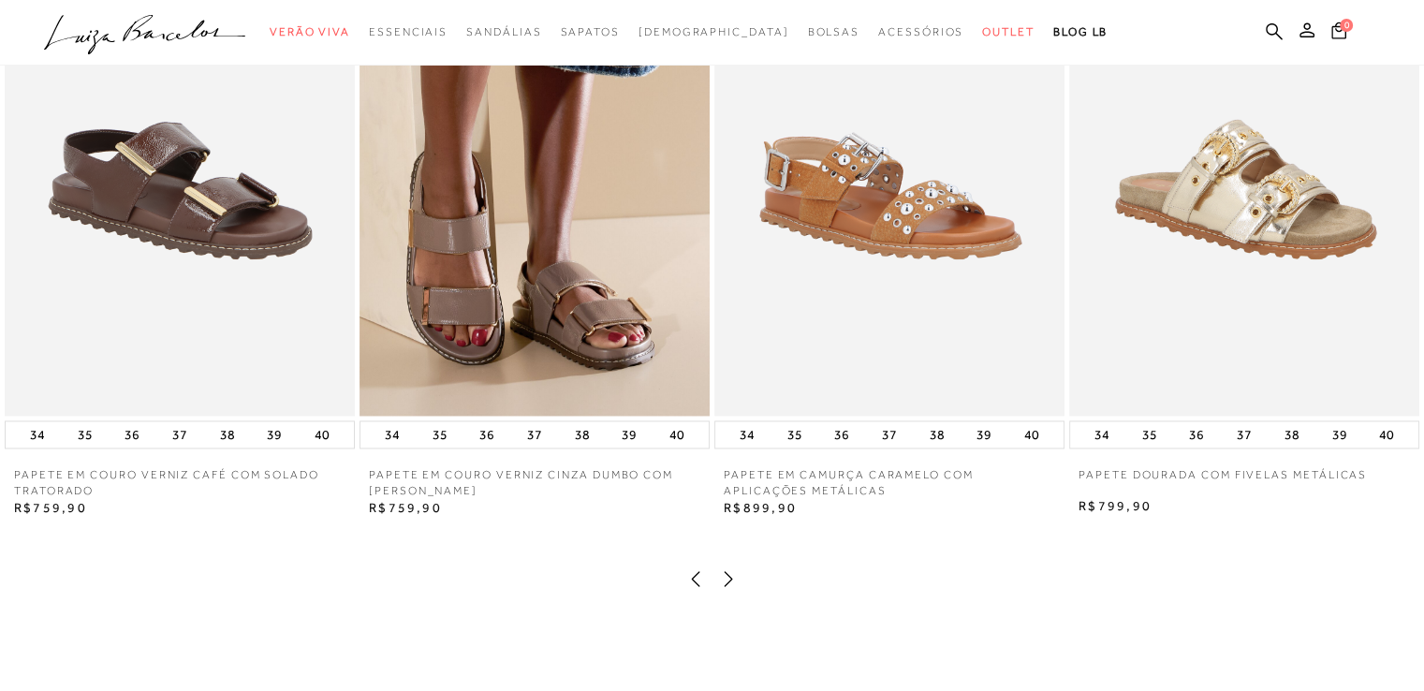
scroll to position [2808, 0]
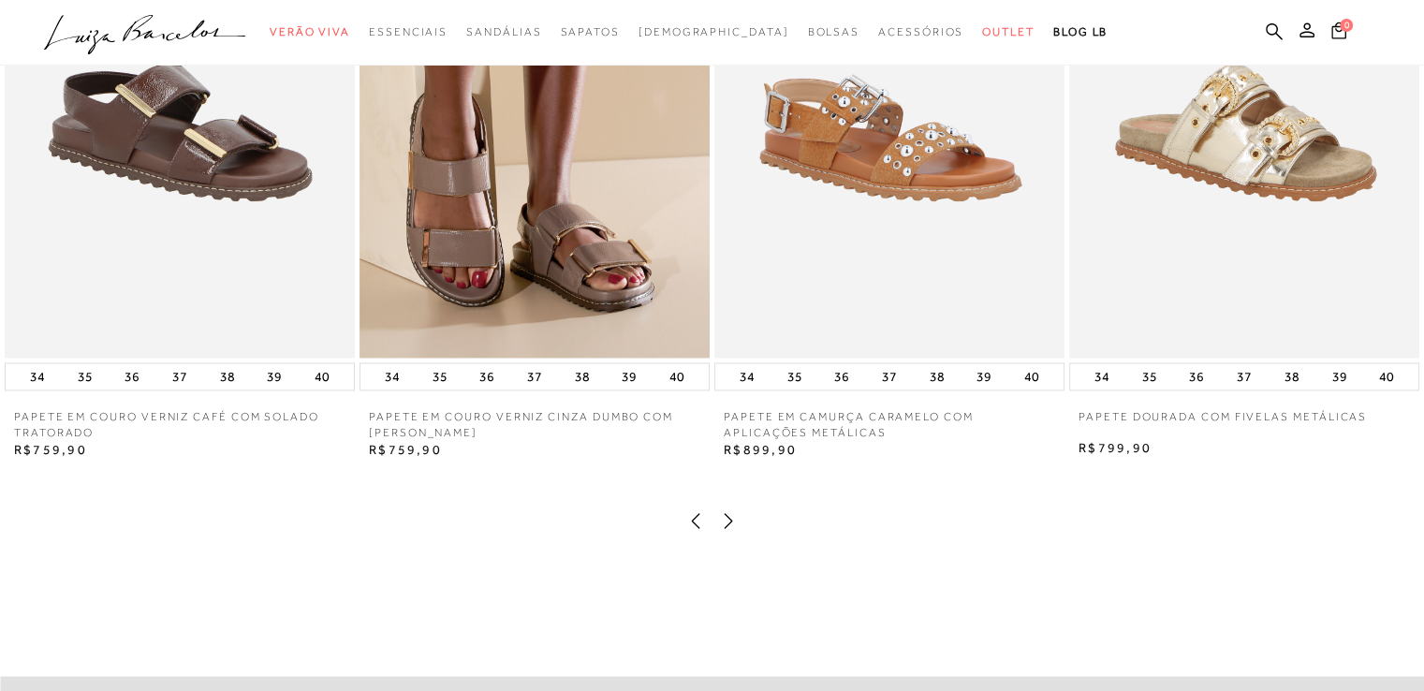
click at [674, 300] on img at bounding box center [534, 94] width 350 height 525
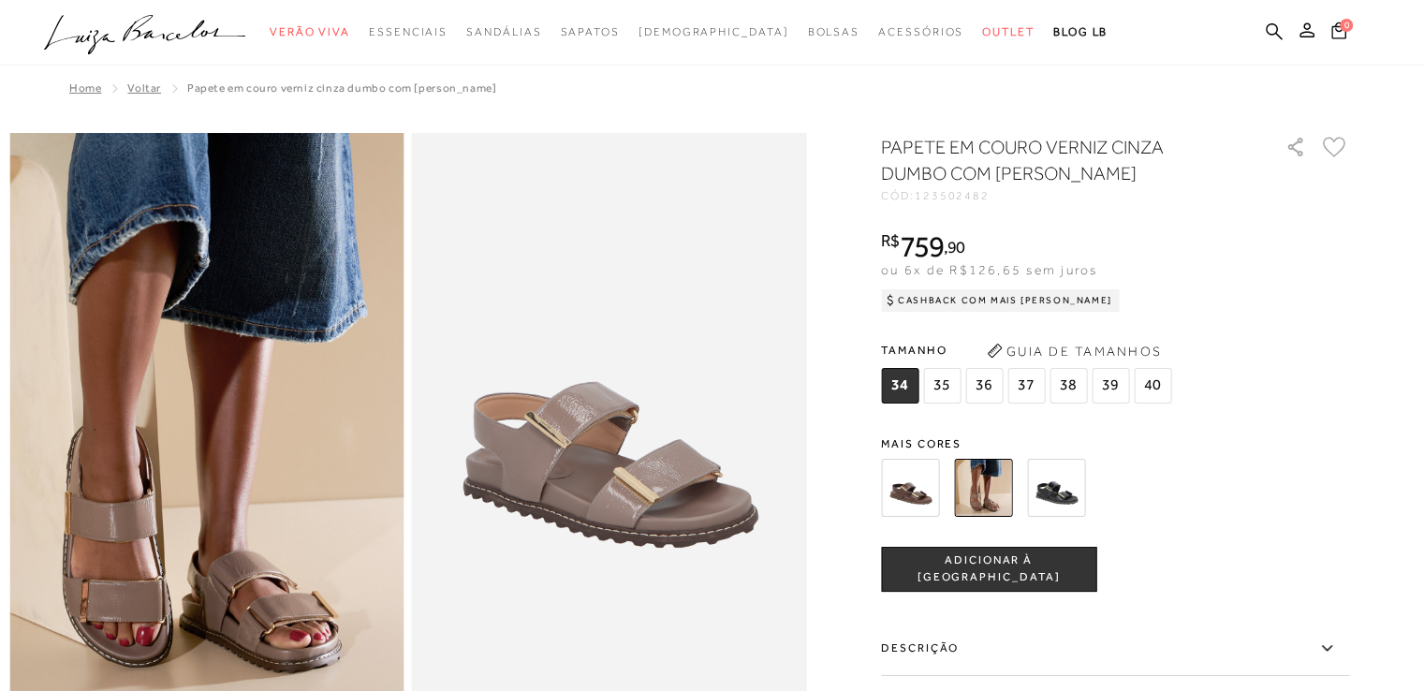
click at [1160, 388] on span "40" at bounding box center [1152, 386] width 37 height 36
click at [1148, 387] on span "40" at bounding box center [1152, 386] width 37 height 36
click at [1105, 345] on button "Guia de Tamanhos" at bounding box center [1073, 351] width 187 height 30
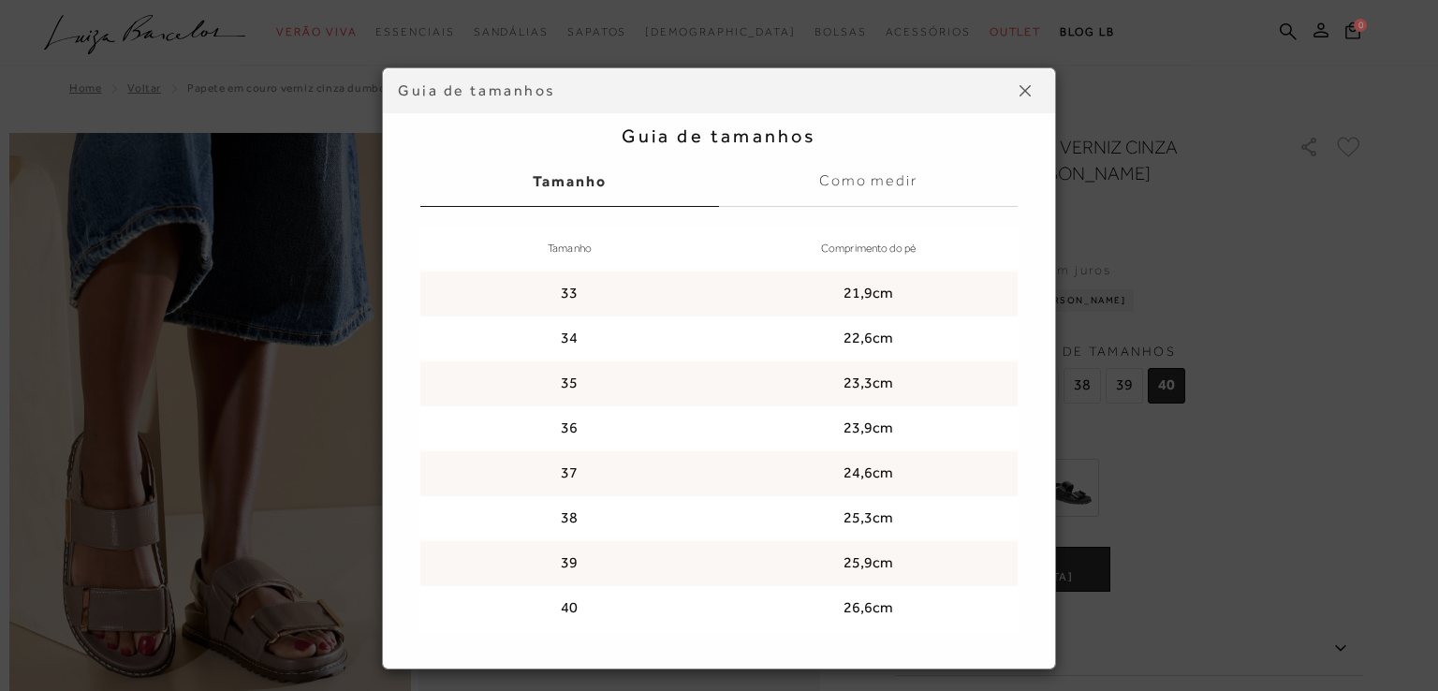
click at [1019, 85] on img at bounding box center [1024, 90] width 11 height 11
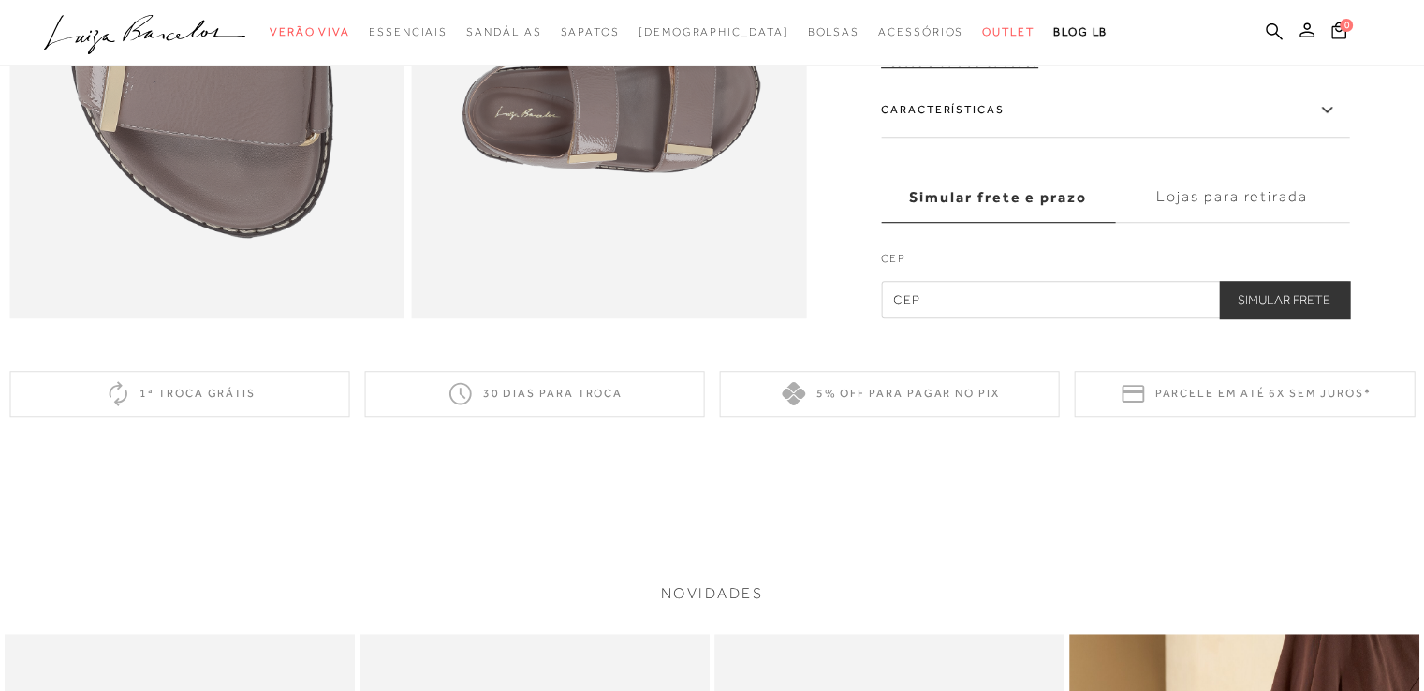
scroll to position [2153, 0]
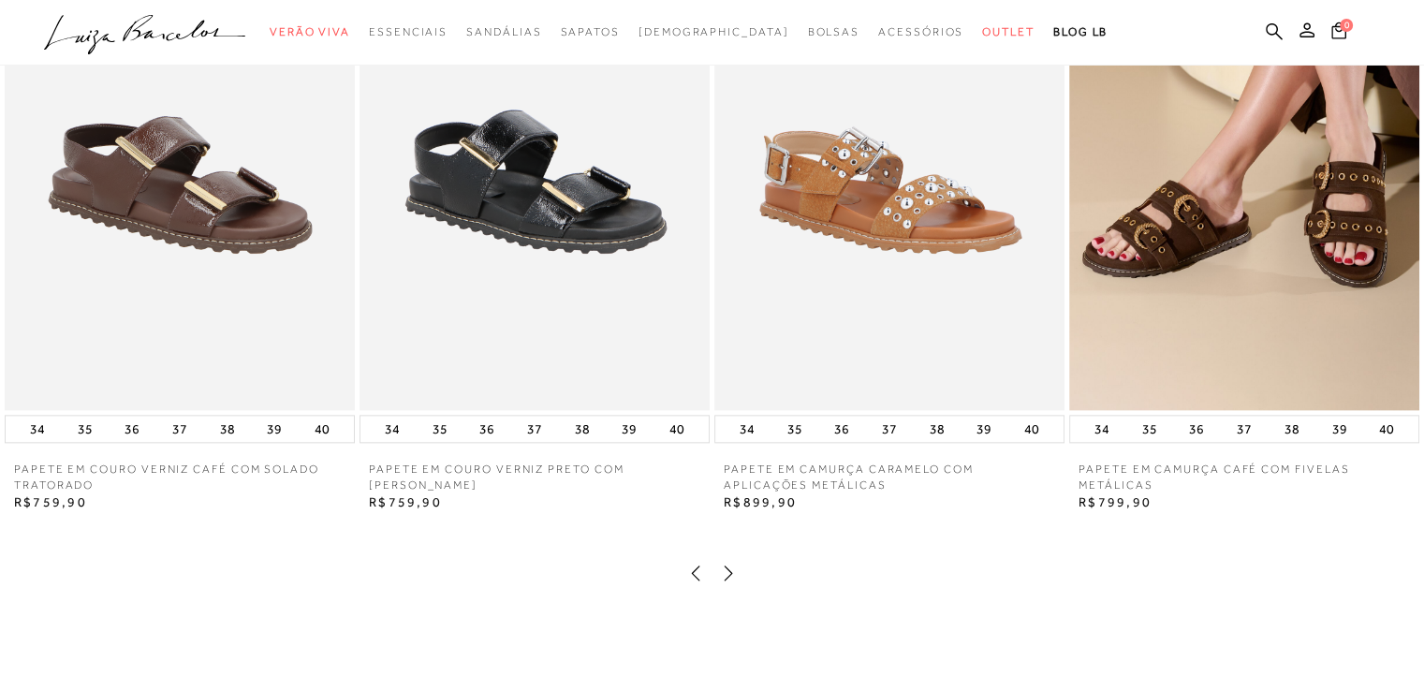
click at [1168, 279] on img at bounding box center [1244, 147] width 350 height 525
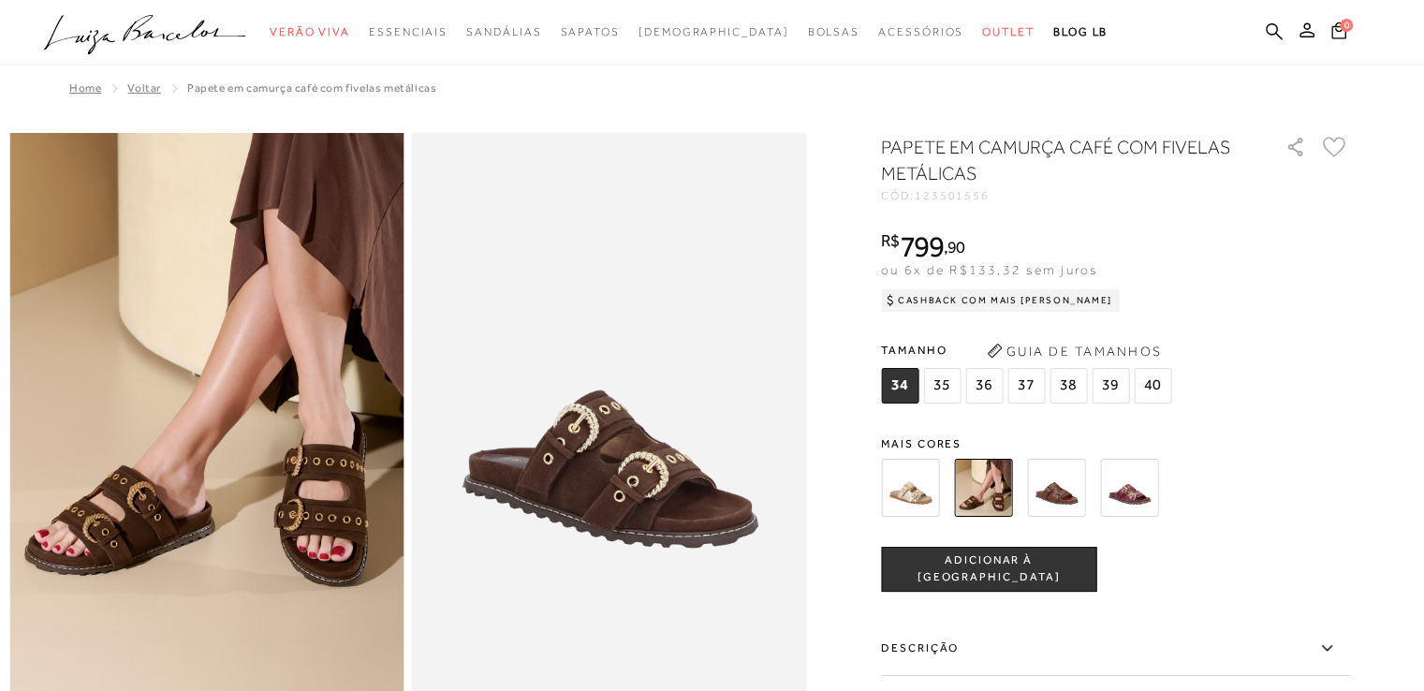
click at [1062, 488] on img at bounding box center [1056, 488] width 58 height 58
